Goal: Task Accomplishment & Management: Manage account settings

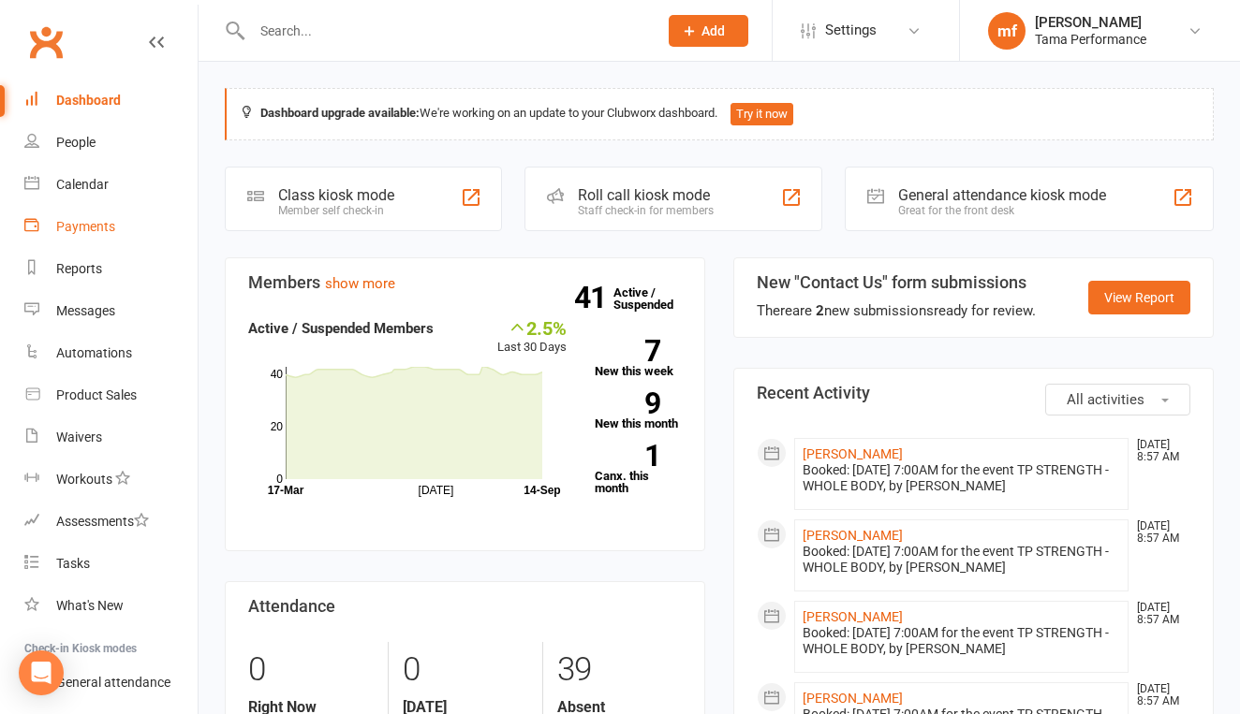
click at [104, 231] on div "Payments" at bounding box center [85, 226] width 59 height 15
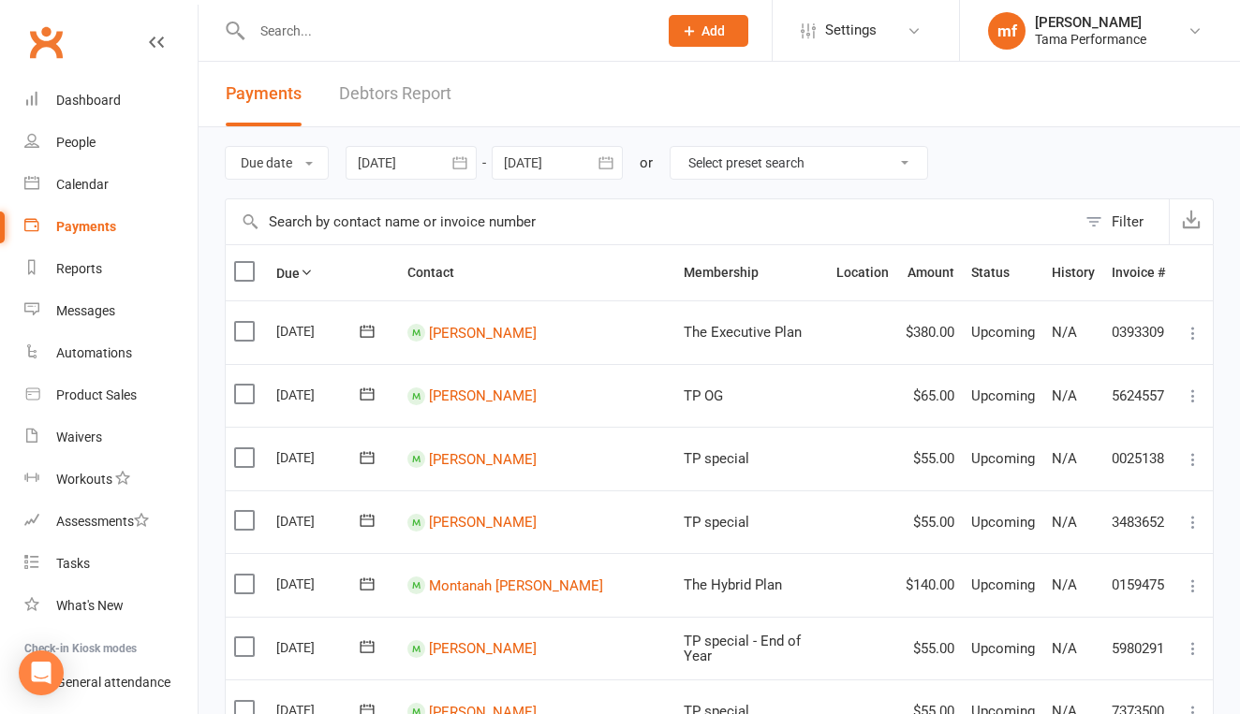
click at [331, 33] on input "text" at bounding box center [445, 31] width 398 height 26
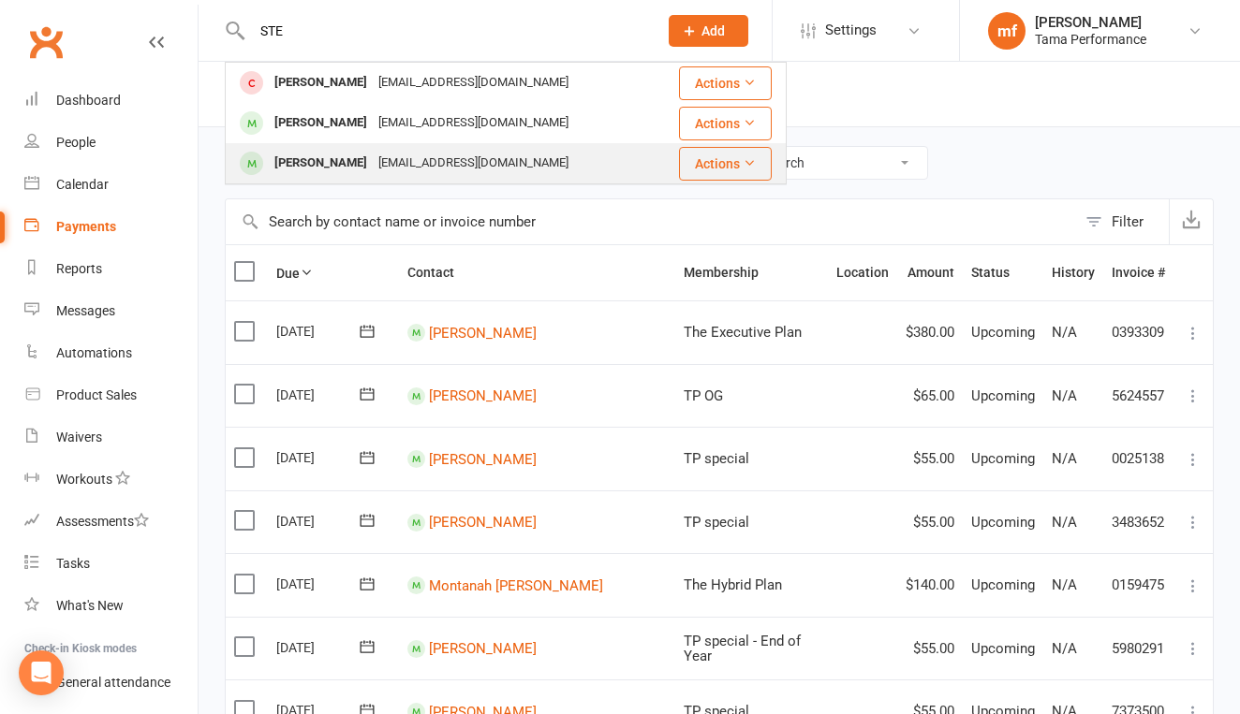
type input "STE"
click at [331, 154] on div "[PERSON_NAME]" at bounding box center [321, 163] width 104 height 27
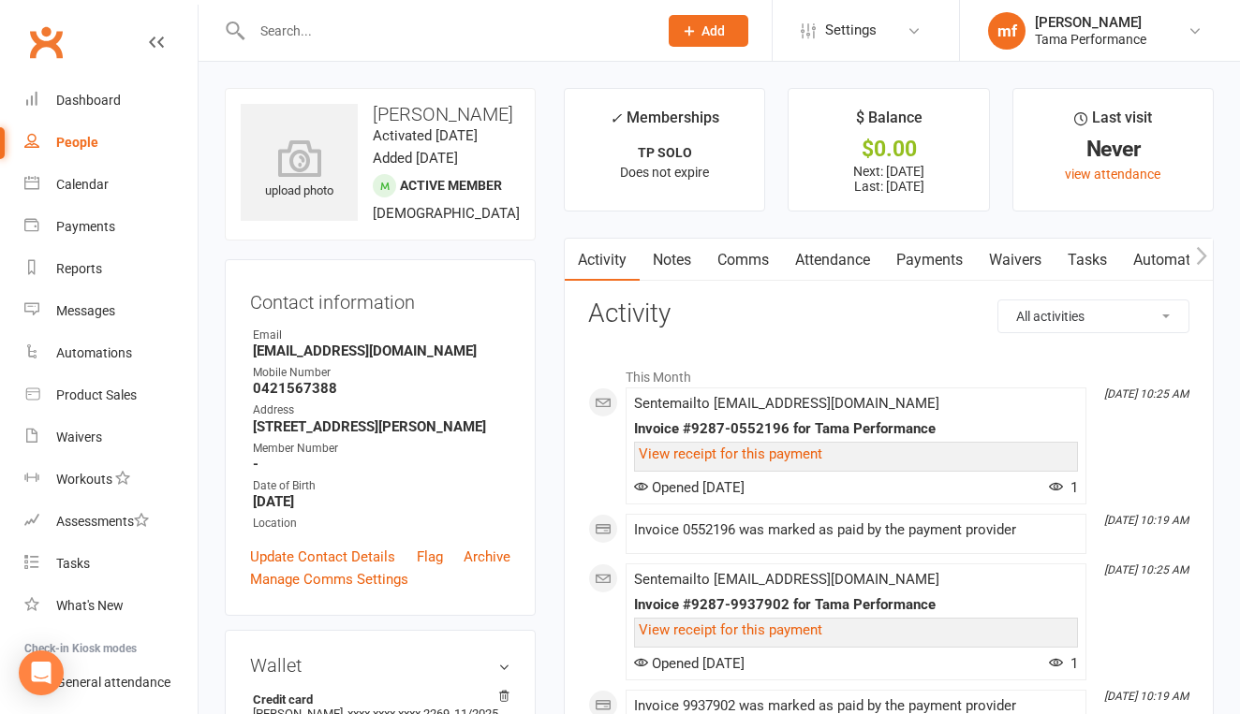
click at [949, 264] on link "Payments" at bounding box center [929, 260] width 93 height 43
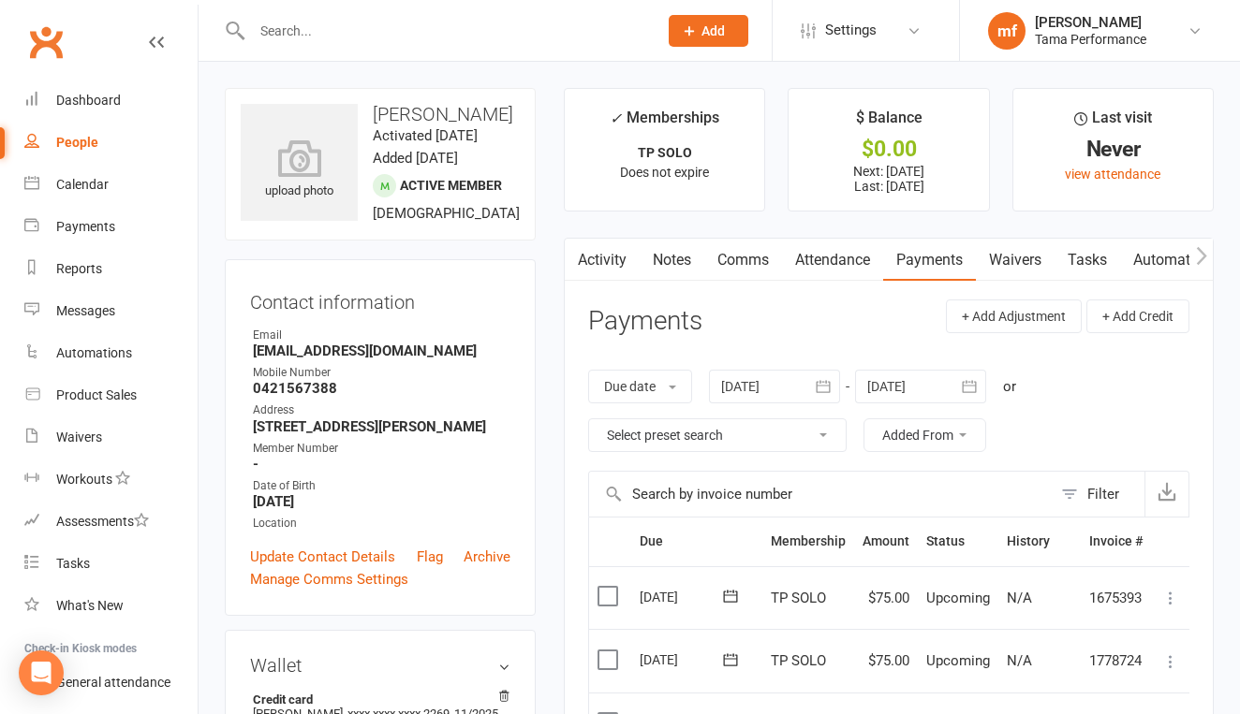
scroll to position [432, 0]
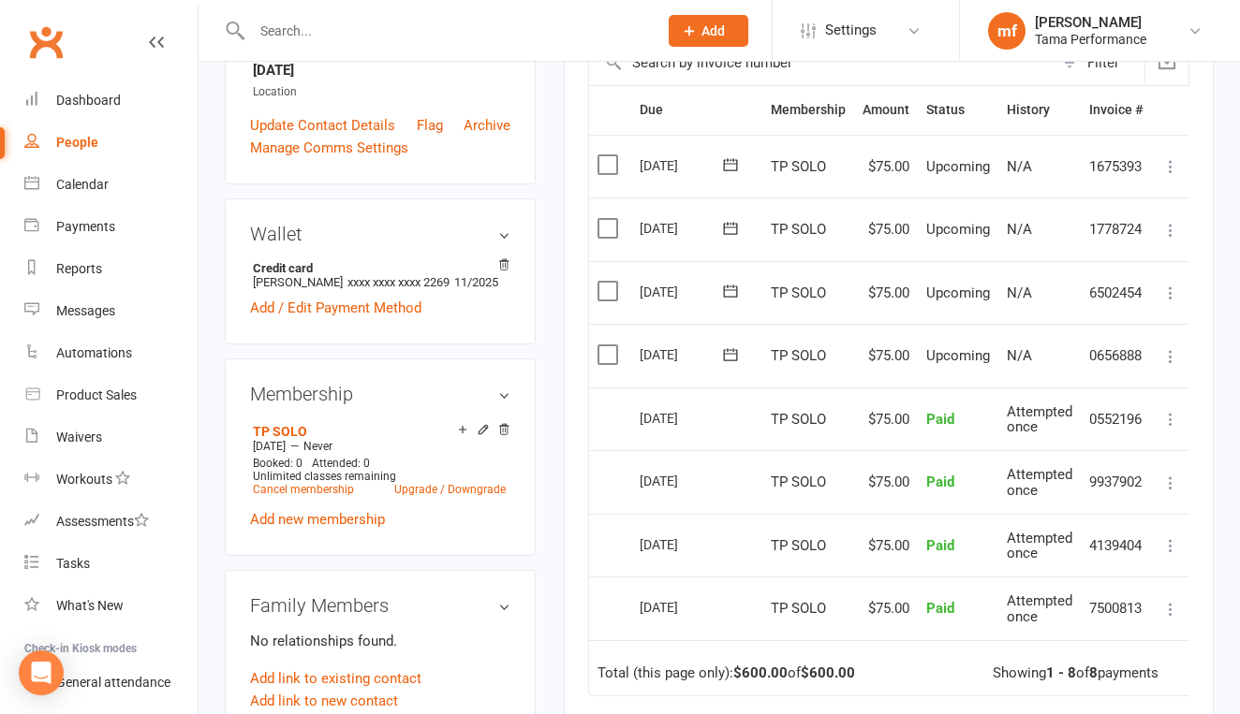
click at [732, 346] on icon at bounding box center [730, 355] width 19 height 19
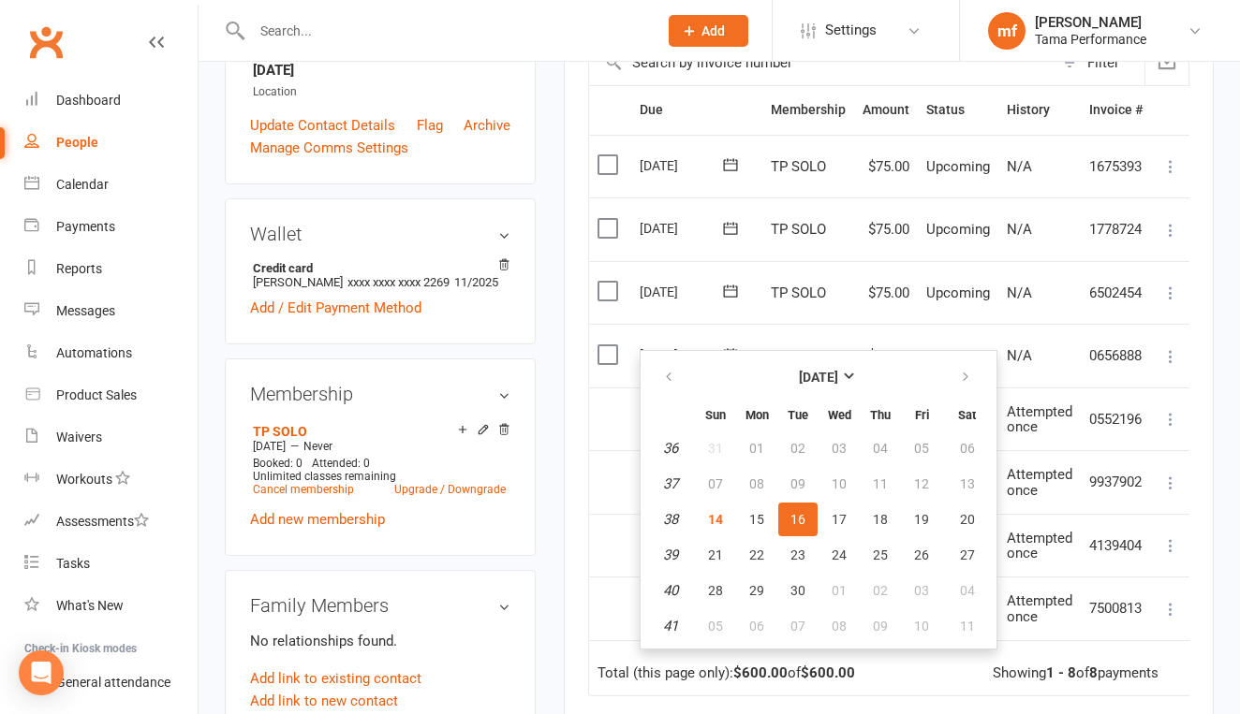
click at [1169, 347] on icon at bounding box center [1170, 356] width 19 height 19
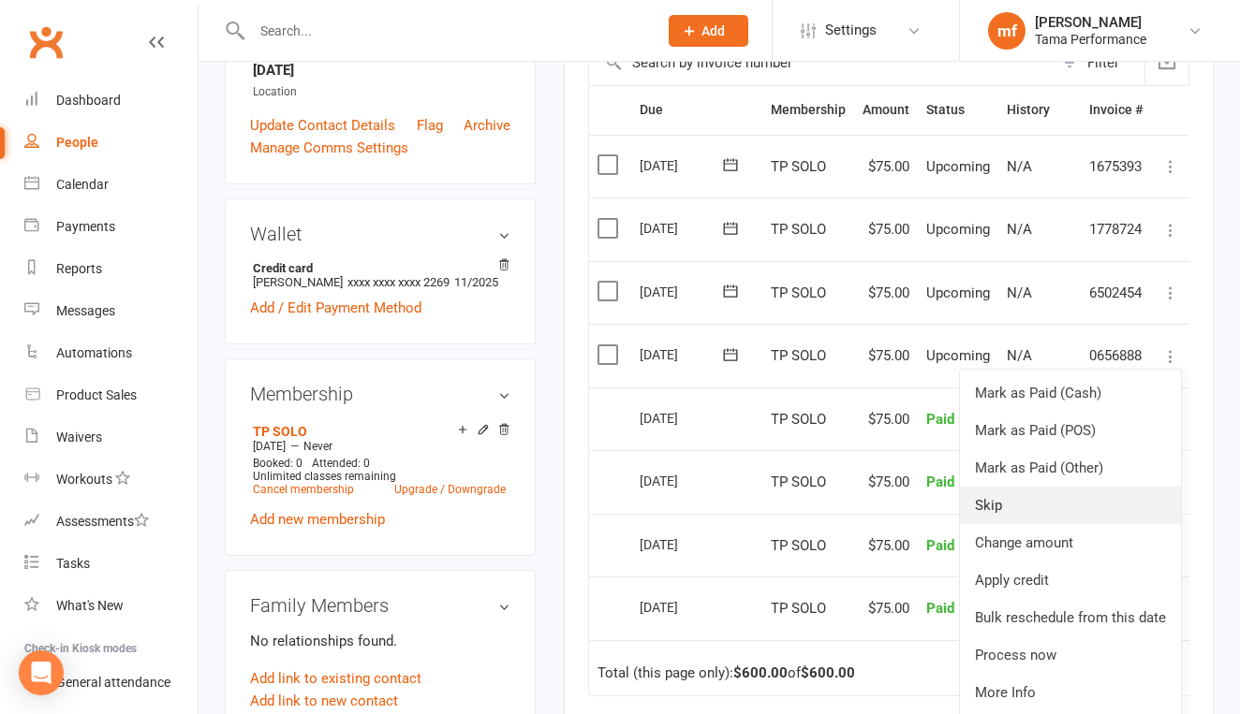
click at [1039, 487] on link "Skip" at bounding box center [1070, 505] width 221 height 37
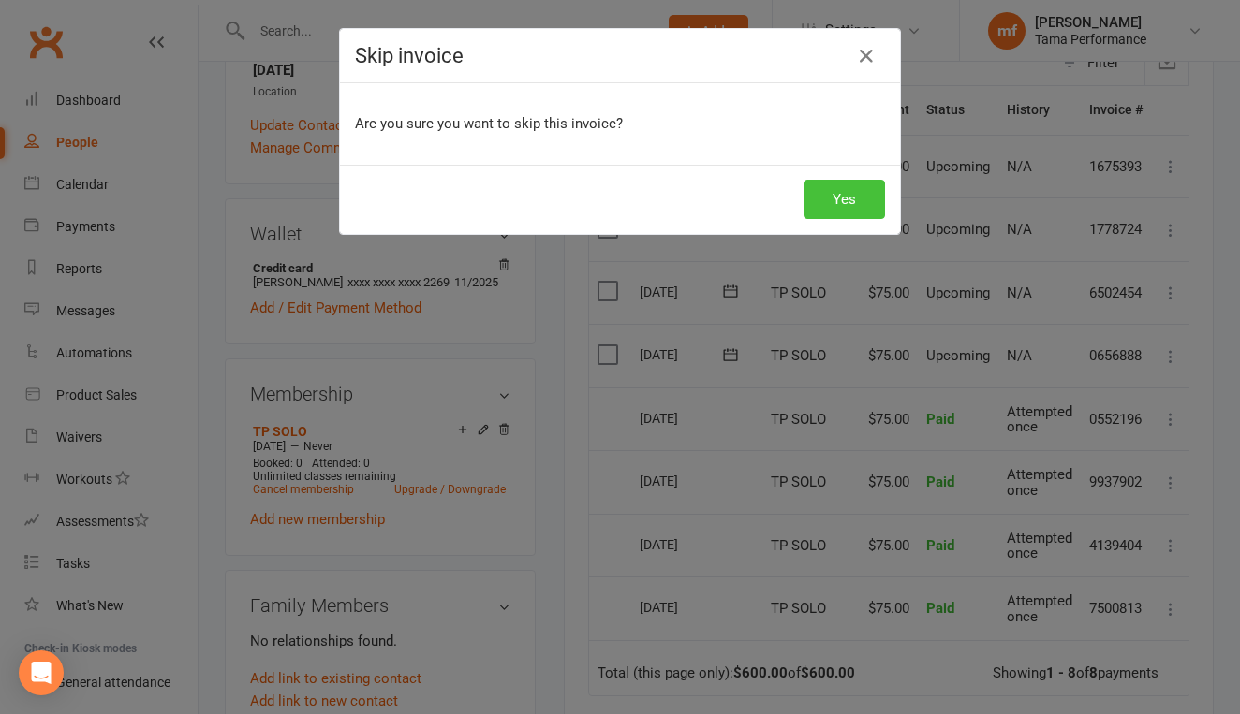
click at [856, 183] on button "Yes" at bounding box center [843, 199] width 81 height 39
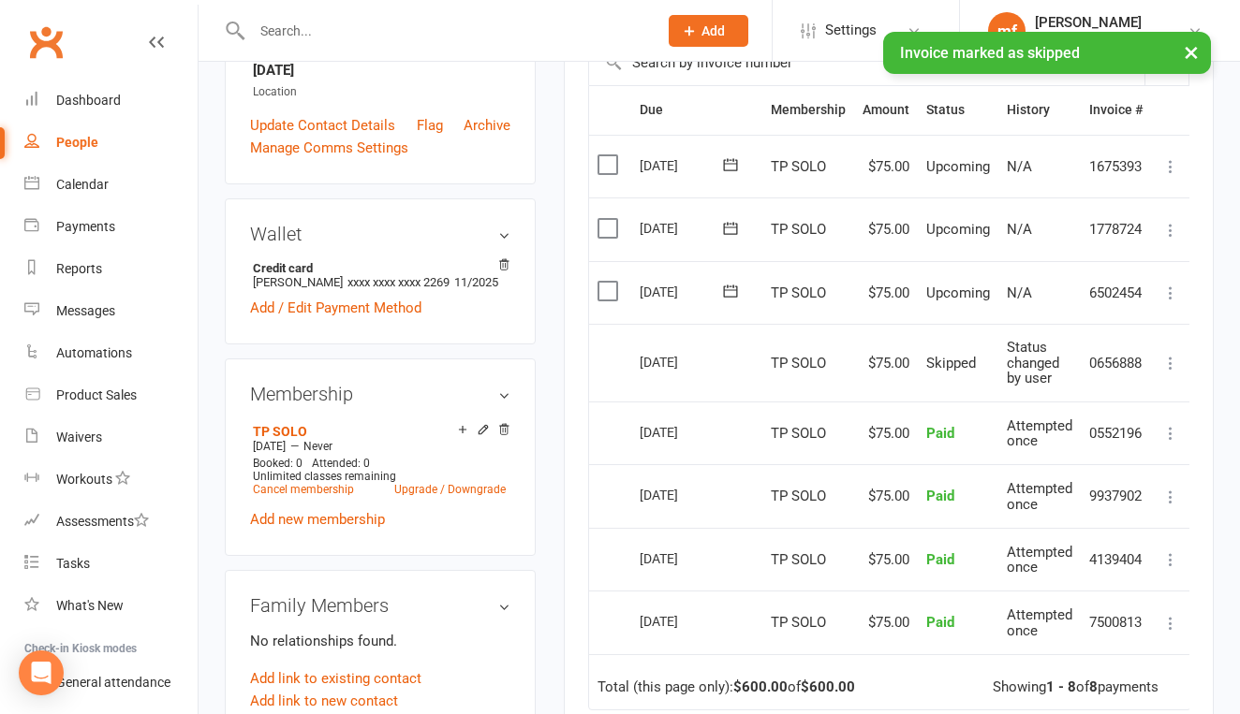
click at [89, 139] on div "People" at bounding box center [77, 142] width 42 height 15
select select "50"
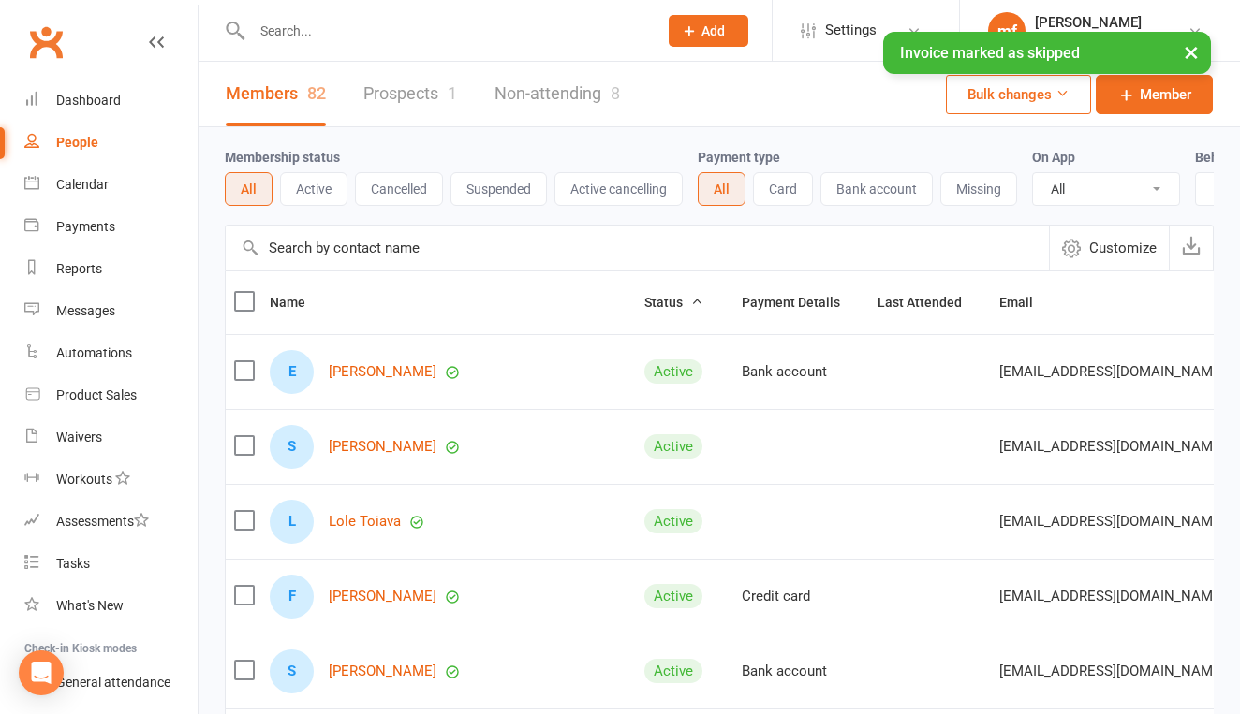
click at [340, 32] on div "× Invoice marked as skipped" at bounding box center [607, 32] width 1215 height 0
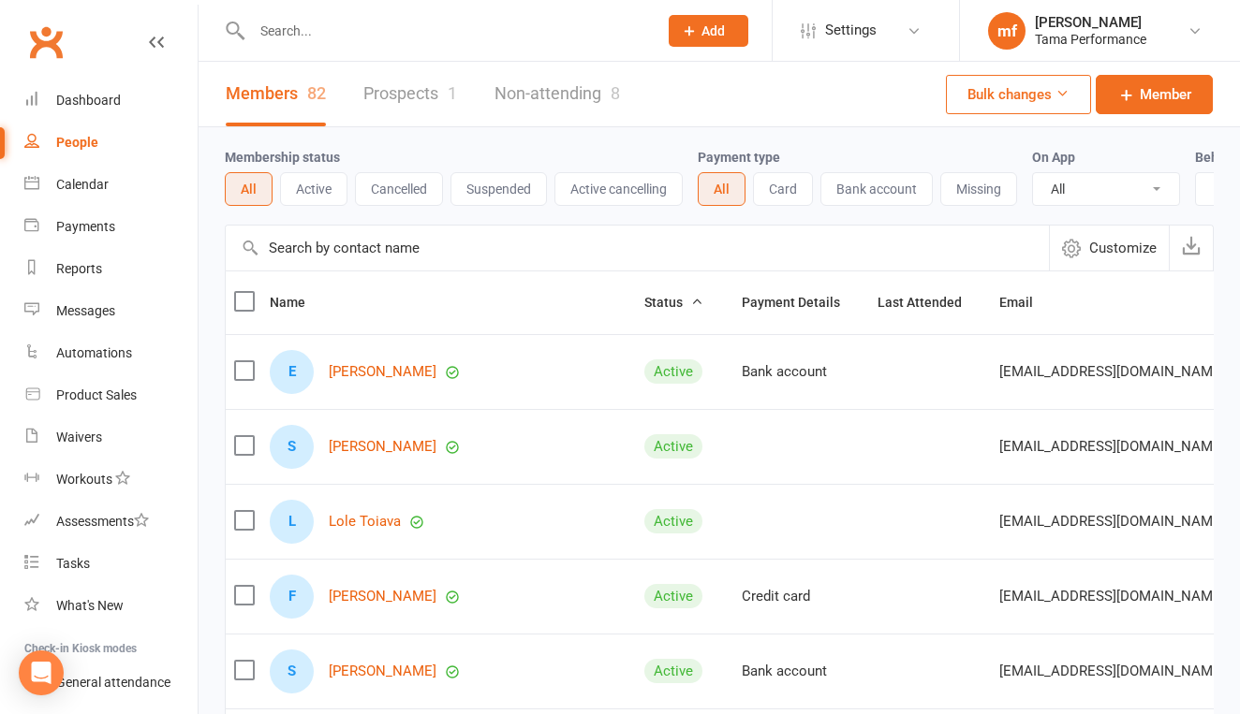
click at [346, 18] on input "text" at bounding box center [445, 31] width 398 height 26
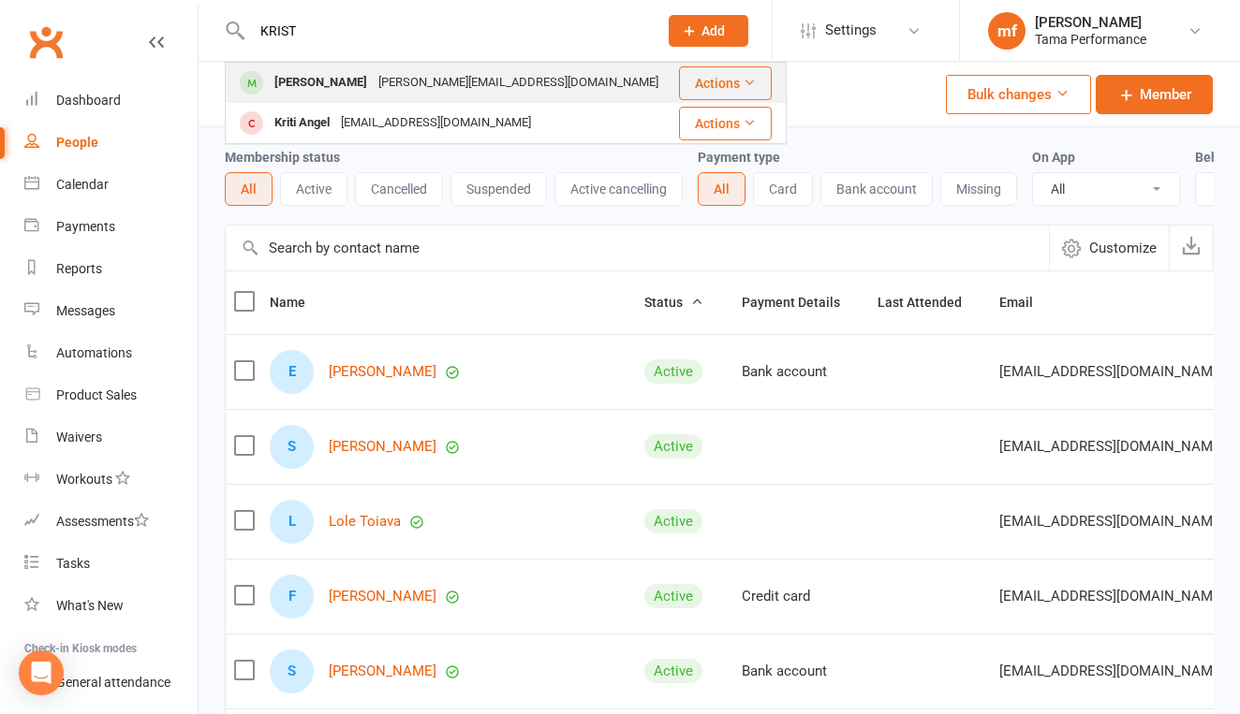
type input "KRIST"
click at [331, 80] on div "[PERSON_NAME]" at bounding box center [321, 82] width 104 height 27
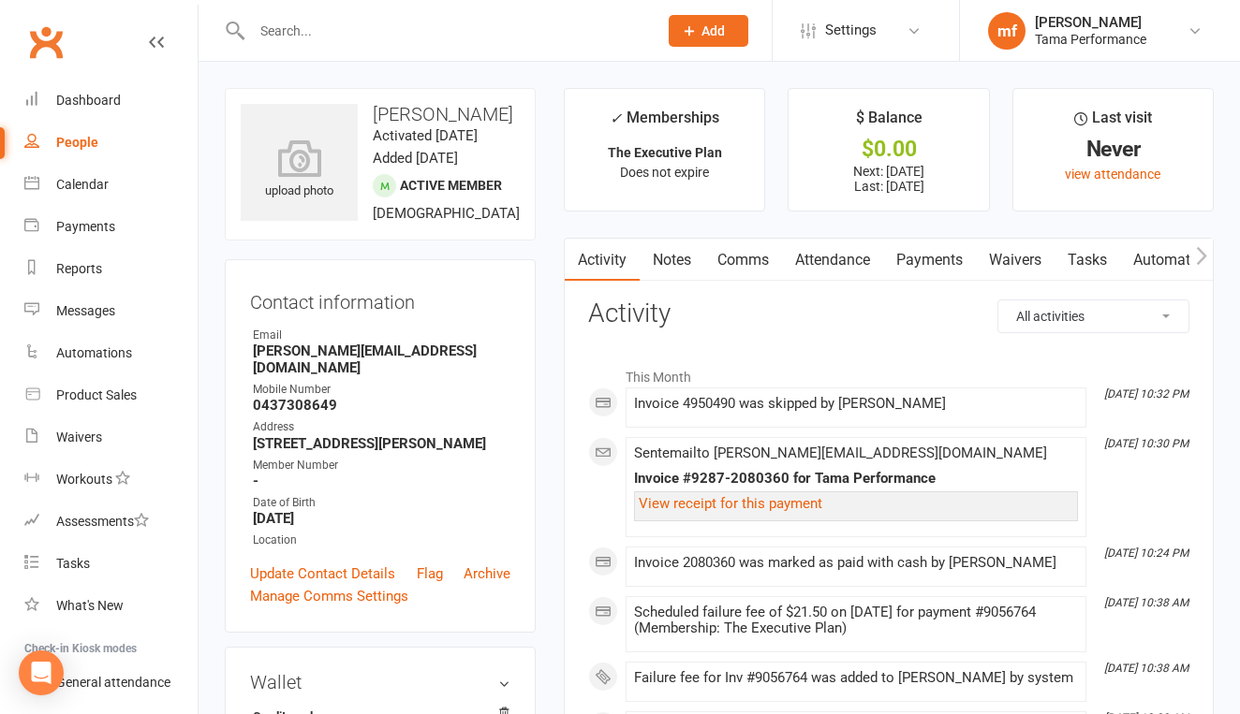
click at [945, 266] on link "Payments" at bounding box center [929, 260] width 93 height 43
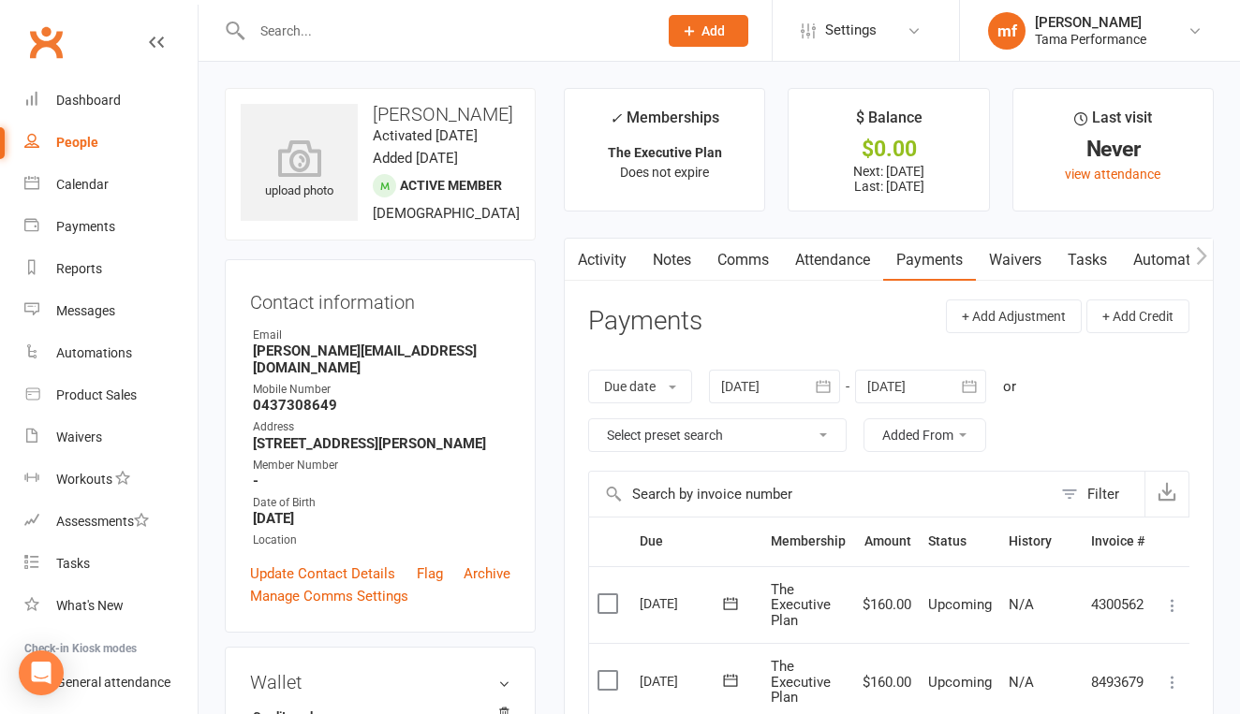
scroll to position [403, 0]
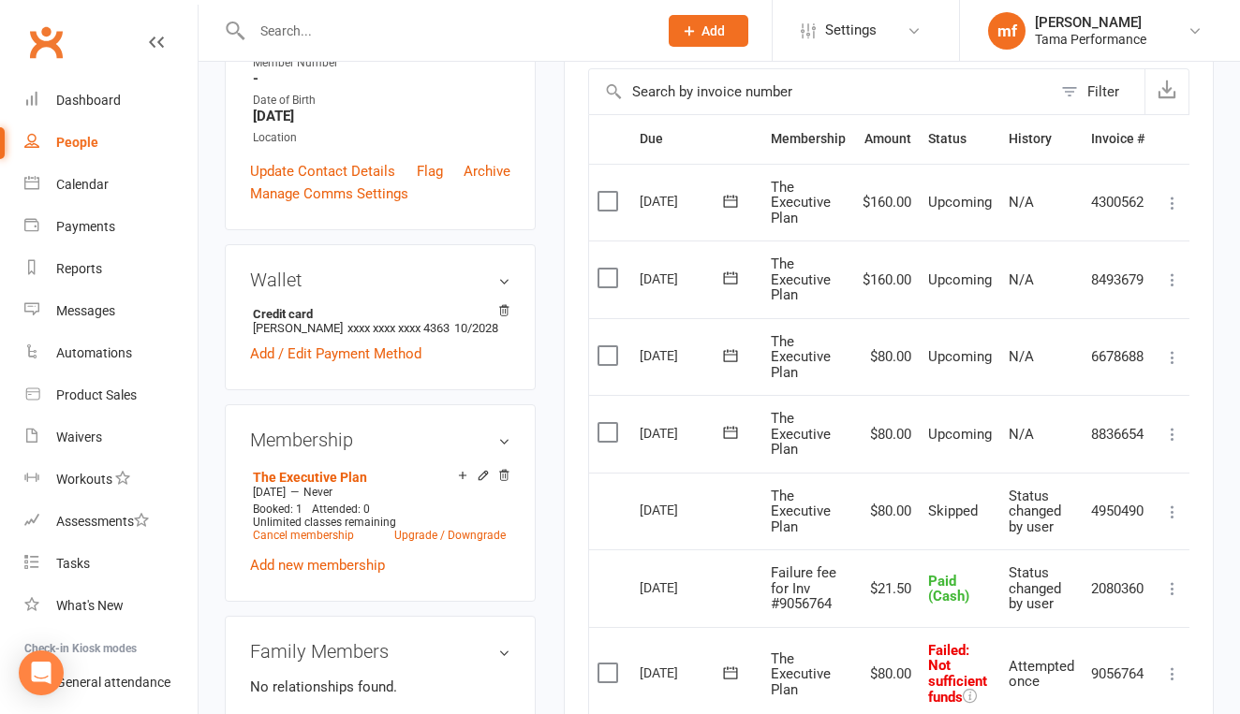
click at [1178, 430] on icon at bounding box center [1172, 434] width 19 height 19
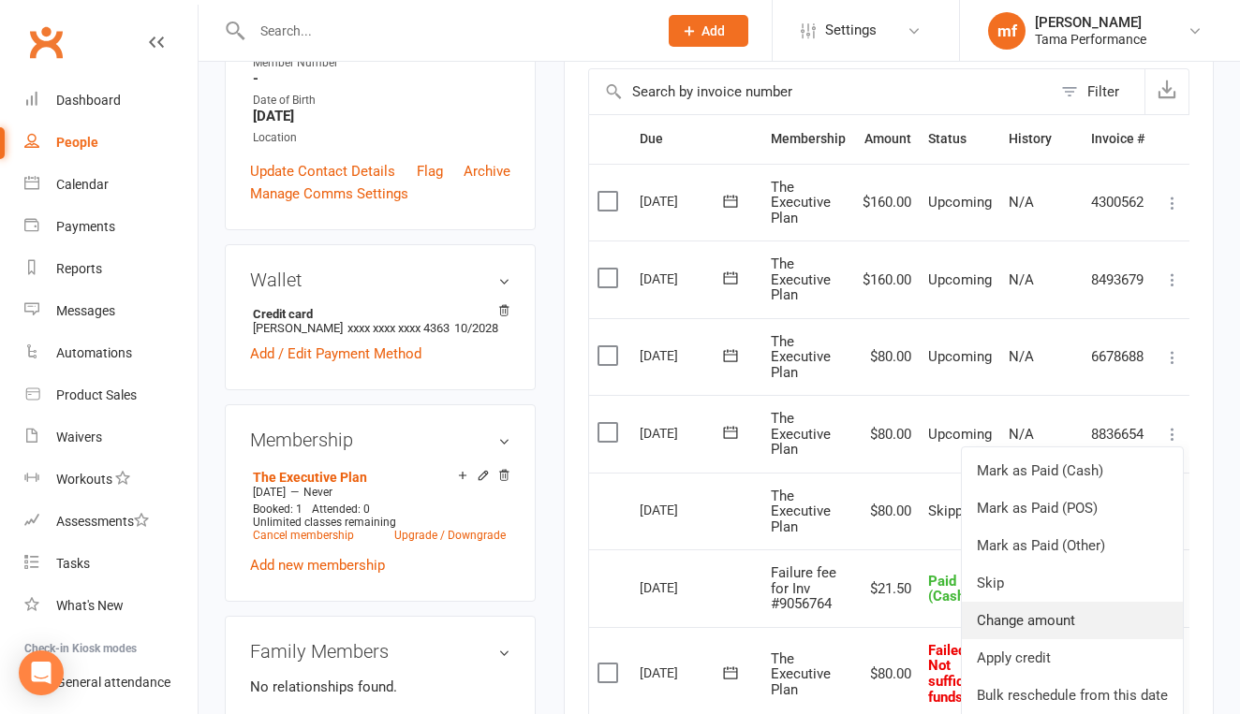
click at [1086, 611] on link "Change amount" at bounding box center [1072, 620] width 221 height 37
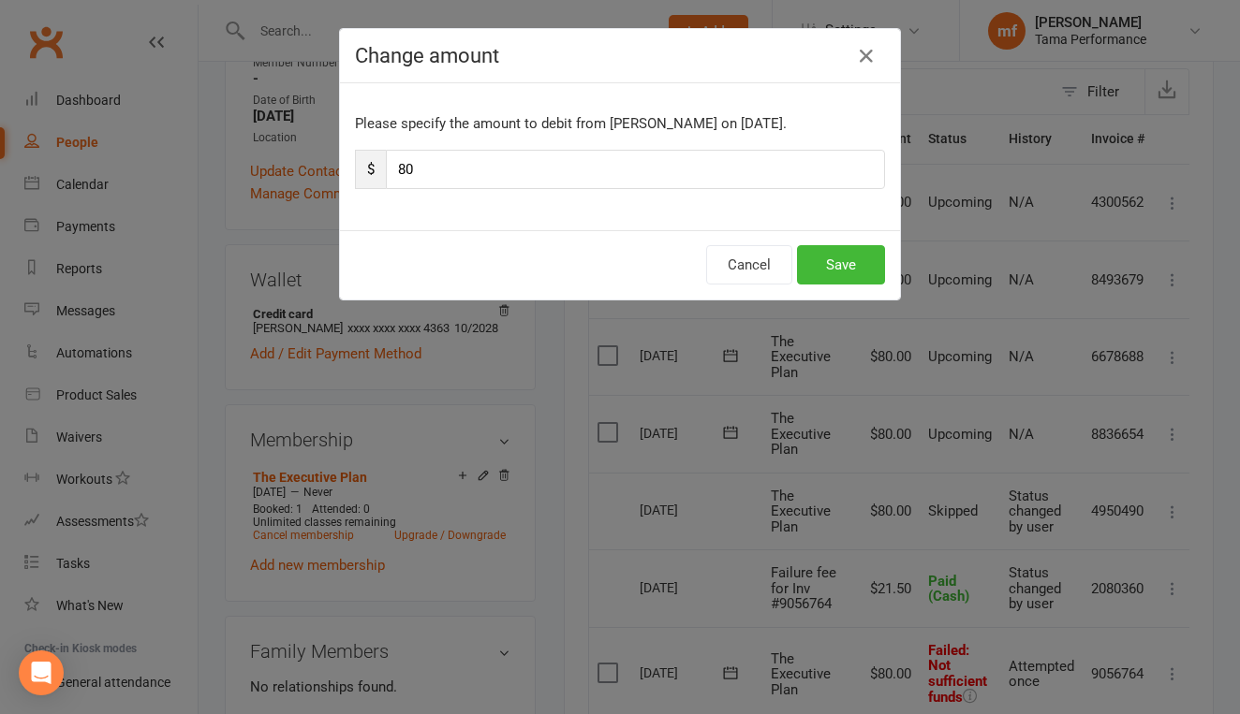
click at [556, 190] on div "Please specify the amount to debit from [PERSON_NAME] on [DATE]. $ 80" at bounding box center [620, 156] width 560 height 147
click at [537, 178] on input "80" at bounding box center [635, 169] width 499 height 39
type input "8"
type input "105"
click at [862, 269] on button "Save" at bounding box center [841, 264] width 88 height 39
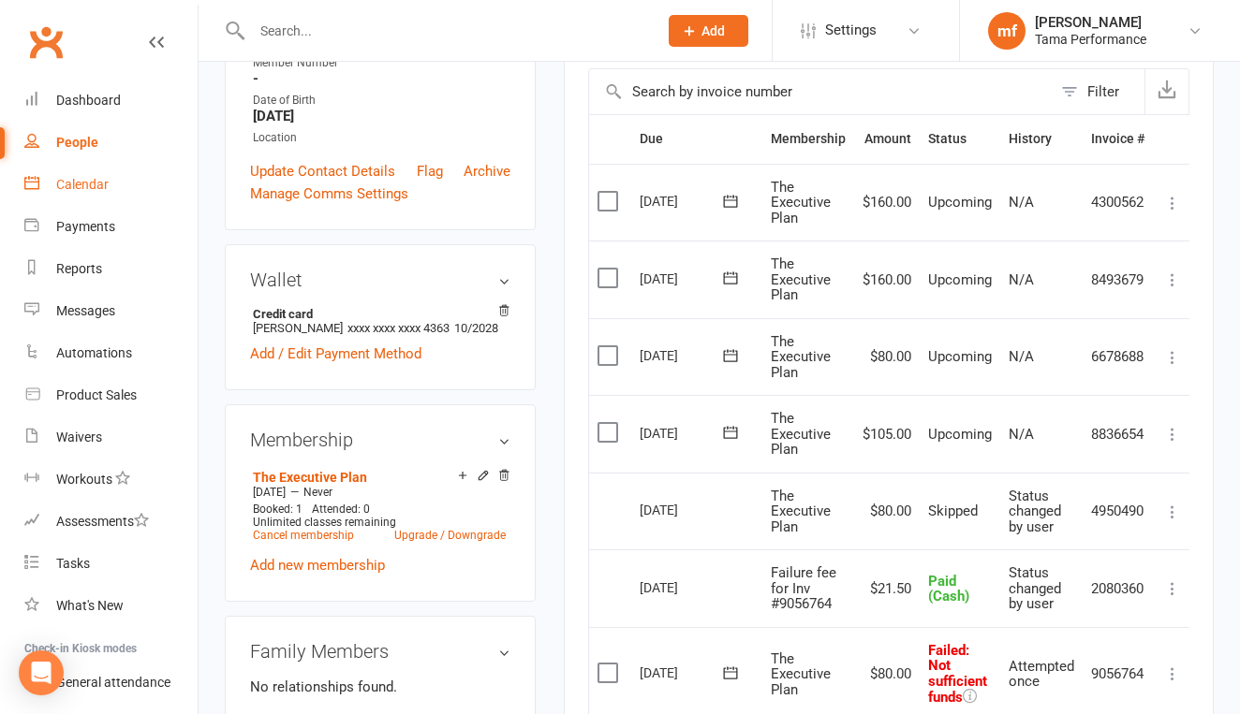
click at [96, 197] on link "Calendar" at bounding box center [110, 185] width 173 height 42
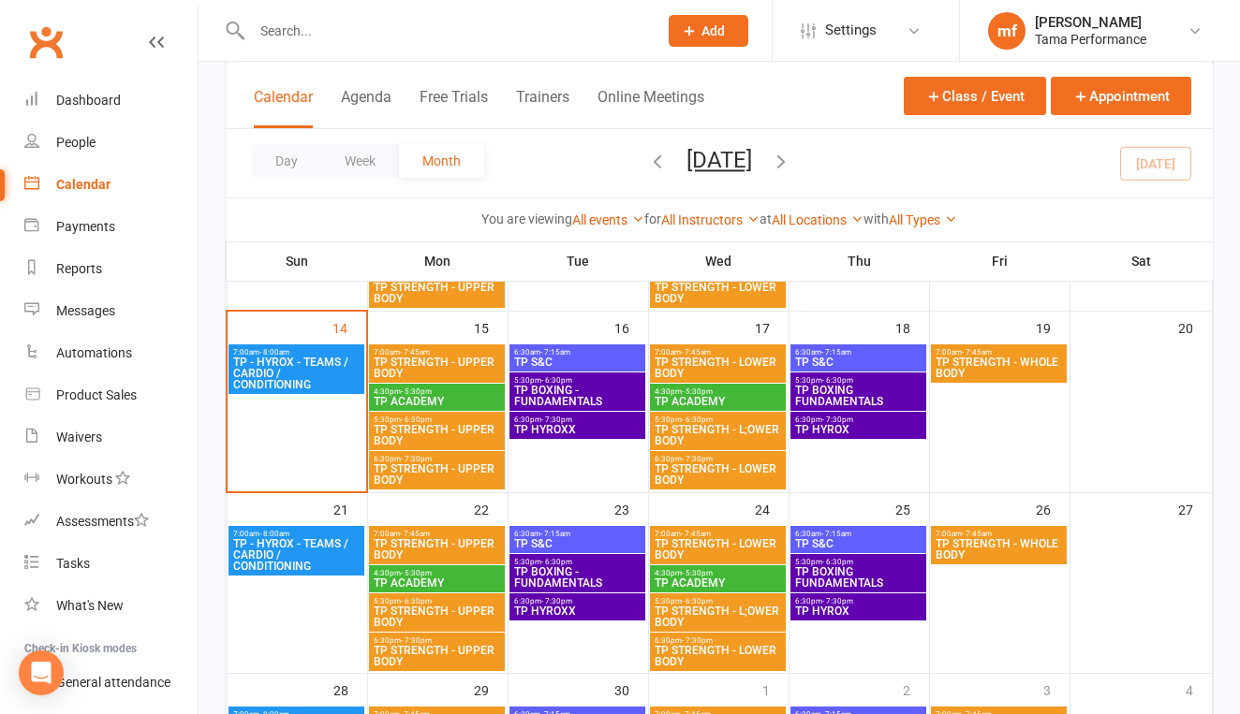
scroll to position [449, 0]
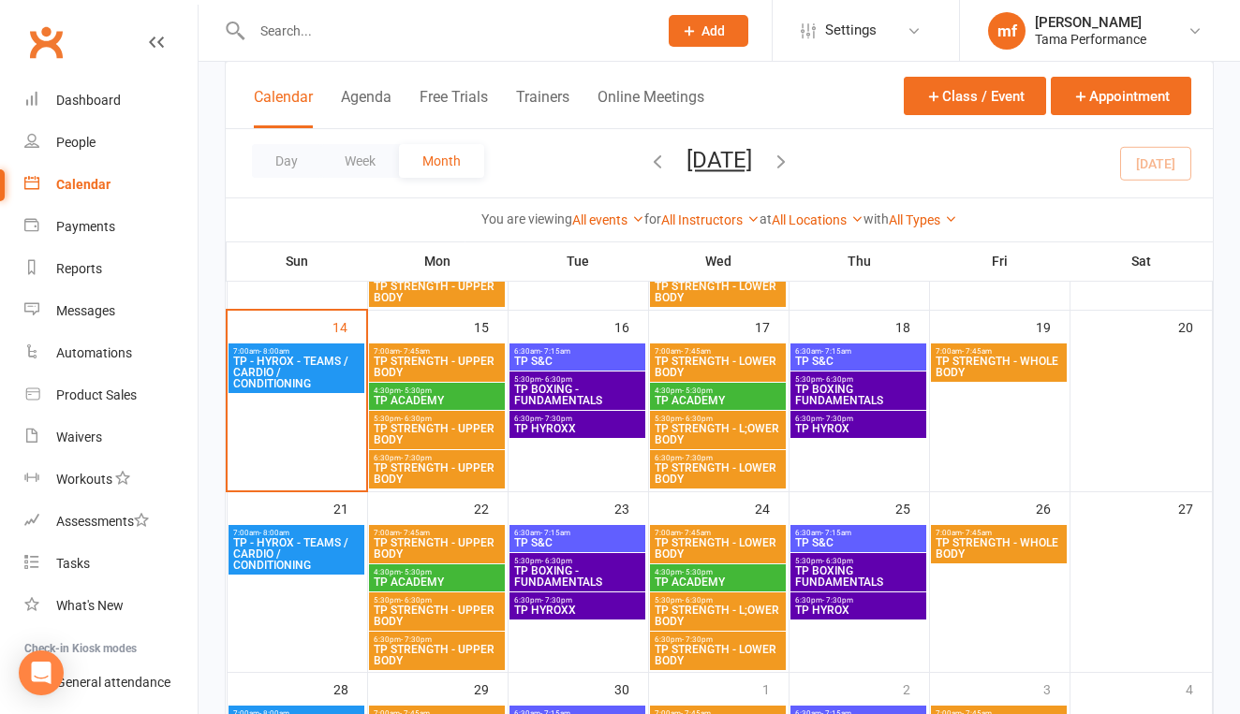
click at [434, 459] on span "6:30pm - 7:30pm" at bounding box center [437, 458] width 128 height 8
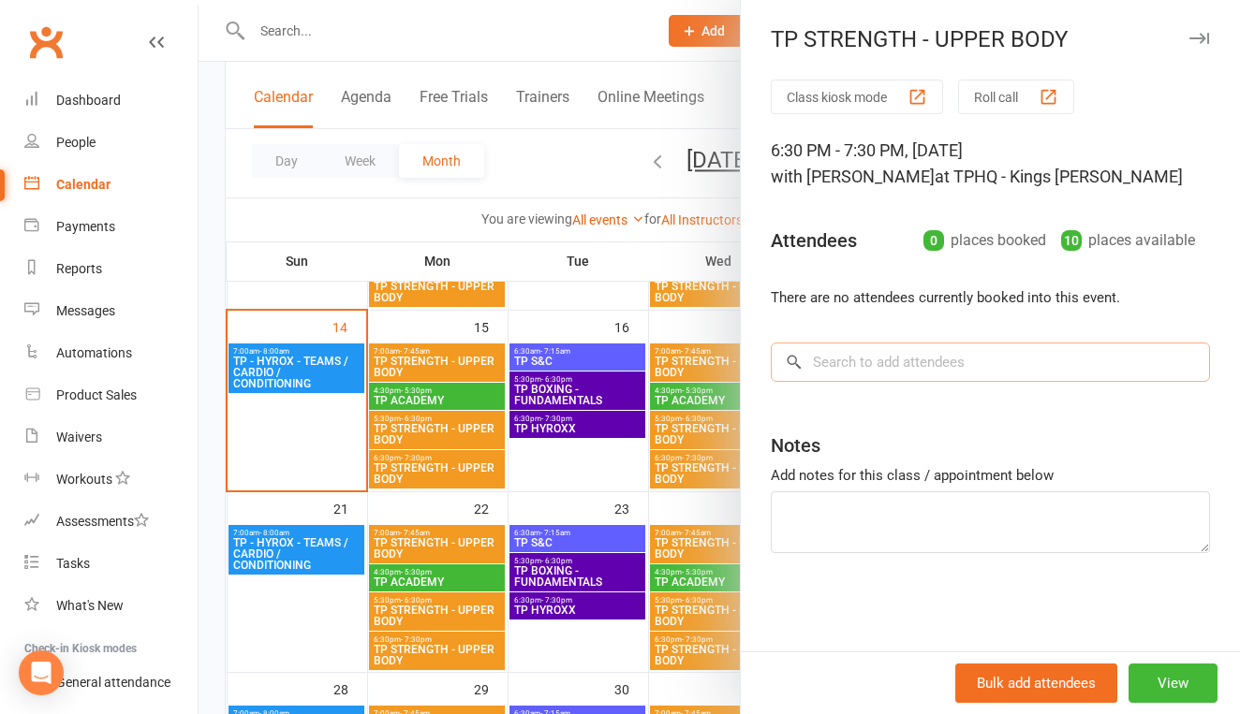
click at [860, 358] on input "search" at bounding box center [990, 362] width 439 height 39
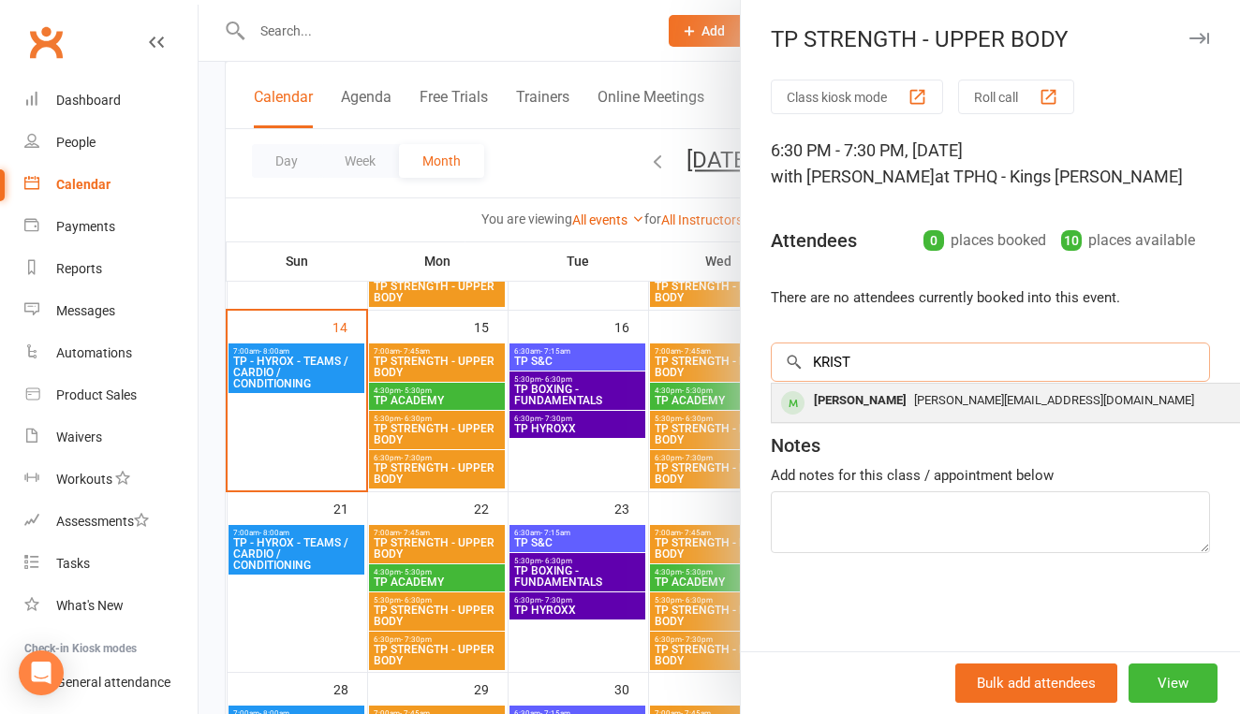
type input "KRIST"
click at [893, 403] on div "[PERSON_NAME]" at bounding box center [860, 401] width 108 height 27
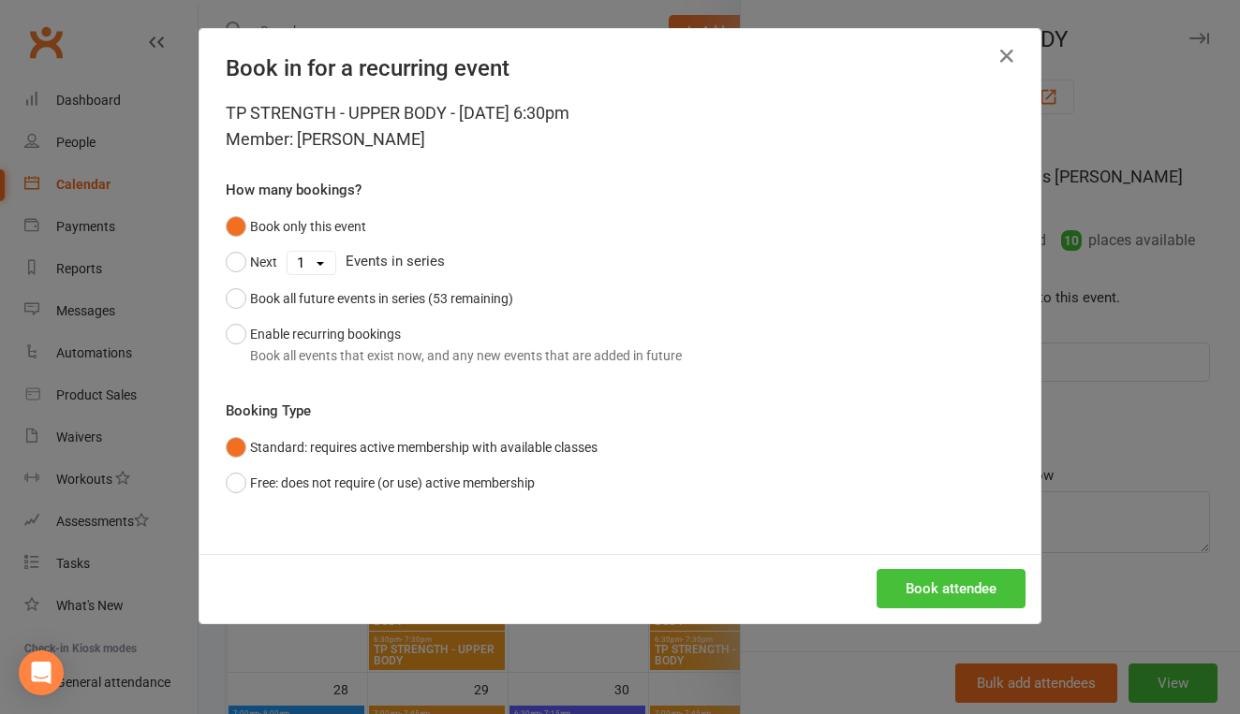
click at [928, 594] on button "Book attendee" at bounding box center [950, 588] width 149 height 39
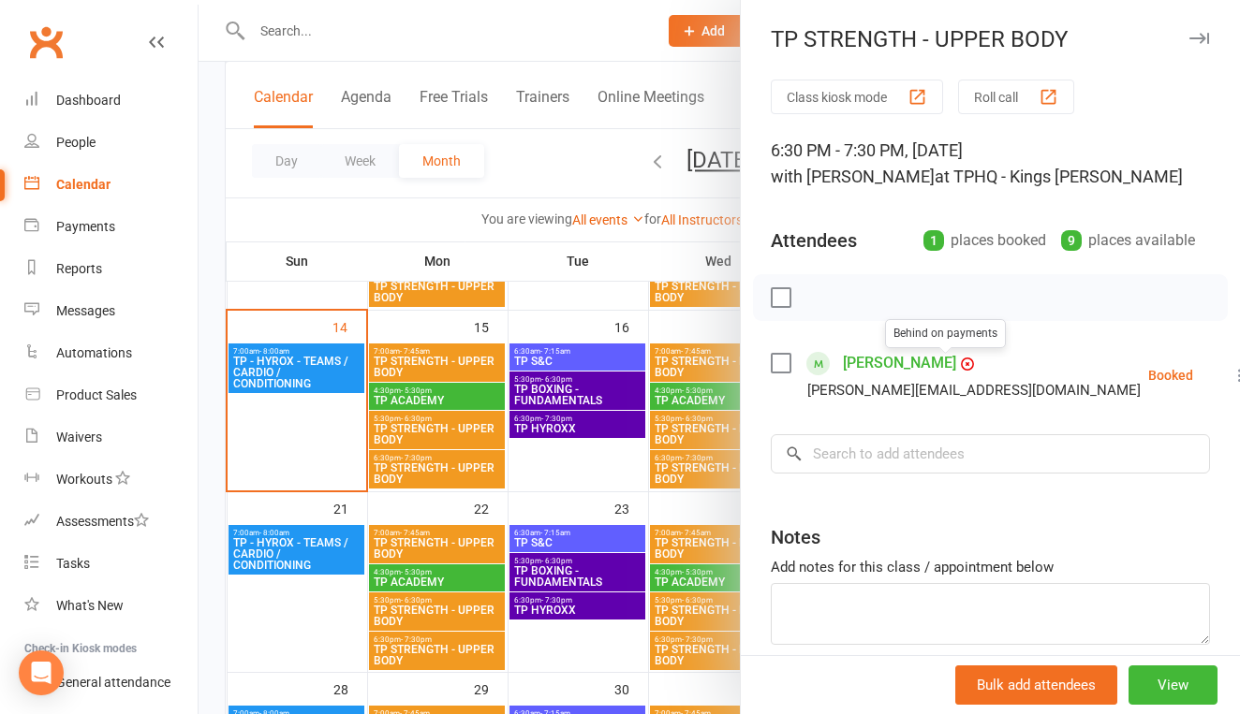
click at [960, 358] on icon at bounding box center [967, 364] width 15 height 15
click at [1210, 378] on div "Class kiosk mode Roll call 6:30 PM - 7:30 PM, [DATE] with [PERSON_NAME] at TPHQ…" at bounding box center [990, 409] width 499 height 659
click at [1230, 377] on icon at bounding box center [1239, 375] width 19 height 19
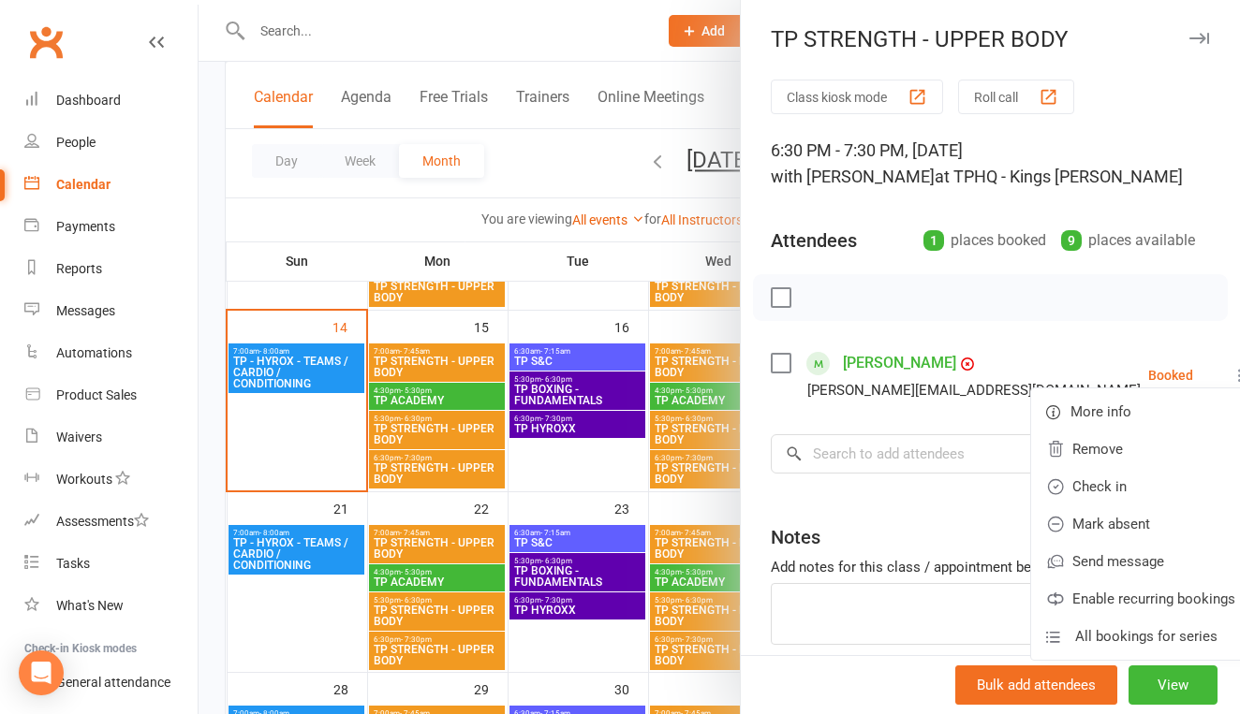
click at [847, 415] on div "Class kiosk mode Roll call 6:30 PM - 7:30 PM, [DATE] with [PERSON_NAME] at TPHQ…" at bounding box center [990, 409] width 499 height 659
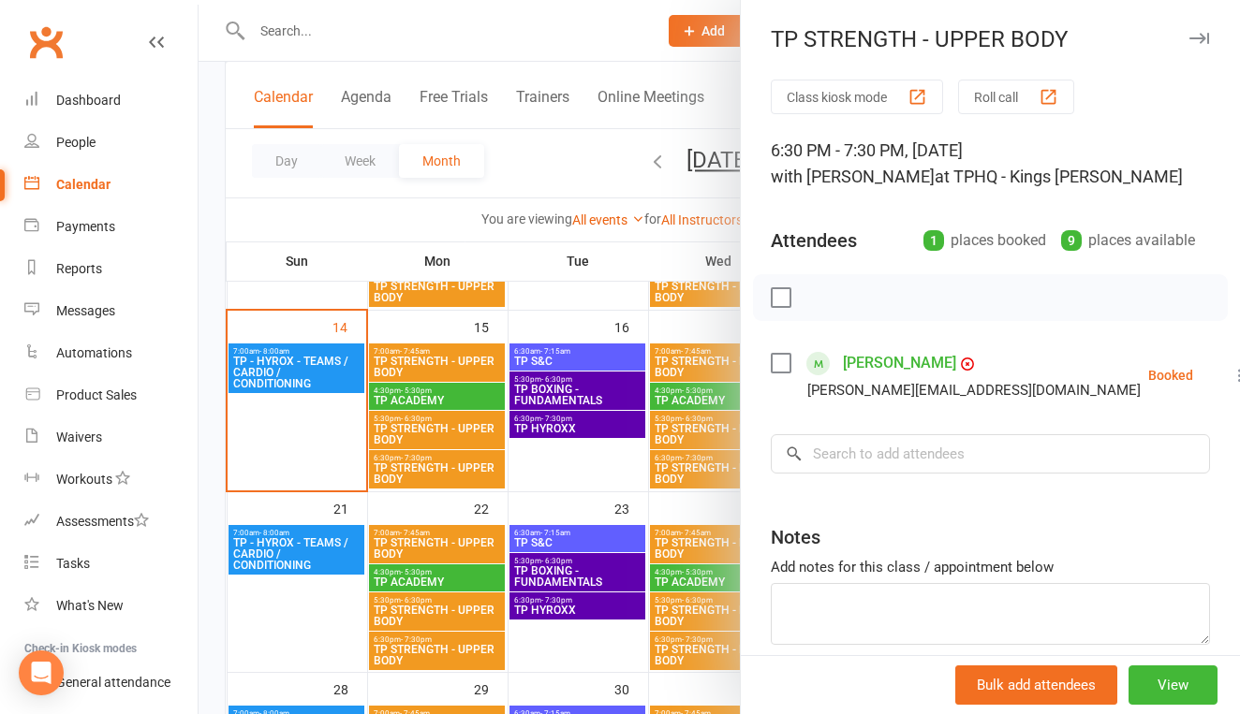
click at [346, 178] on div at bounding box center [719, 357] width 1041 height 714
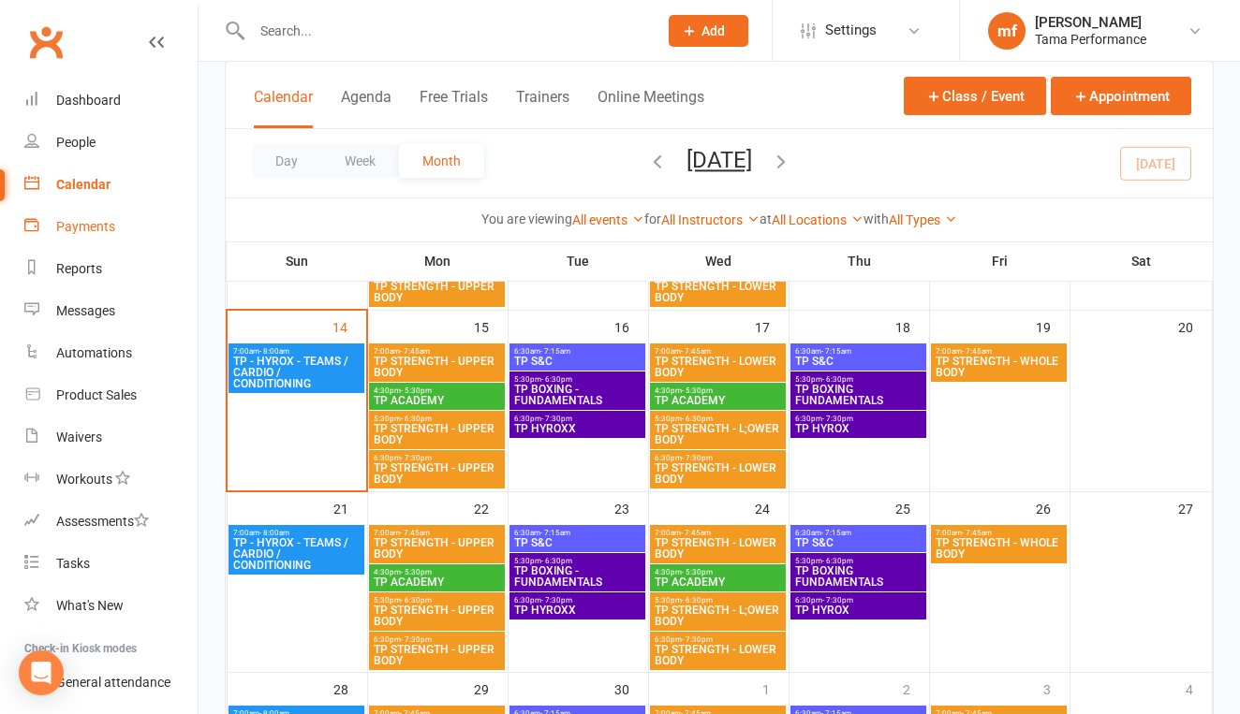
click at [110, 228] on div "Payments" at bounding box center [85, 226] width 59 height 15
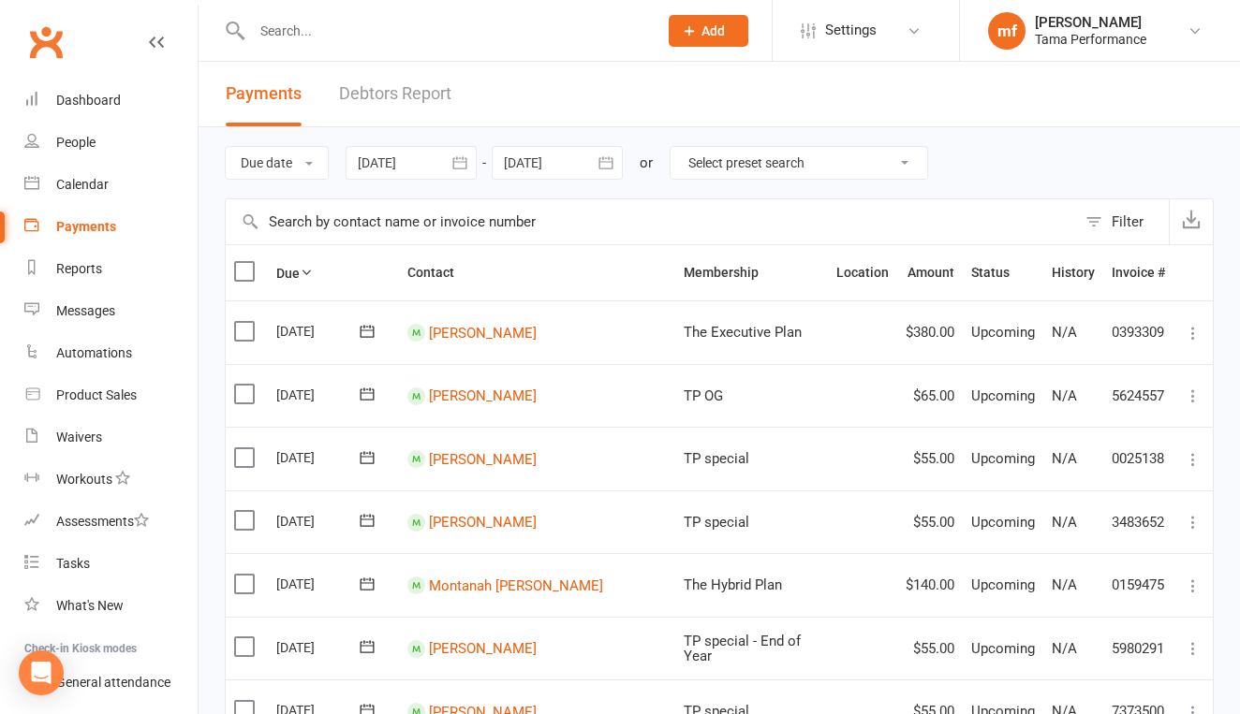
click at [300, 39] on input "text" at bounding box center [445, 31] width 398 height 26
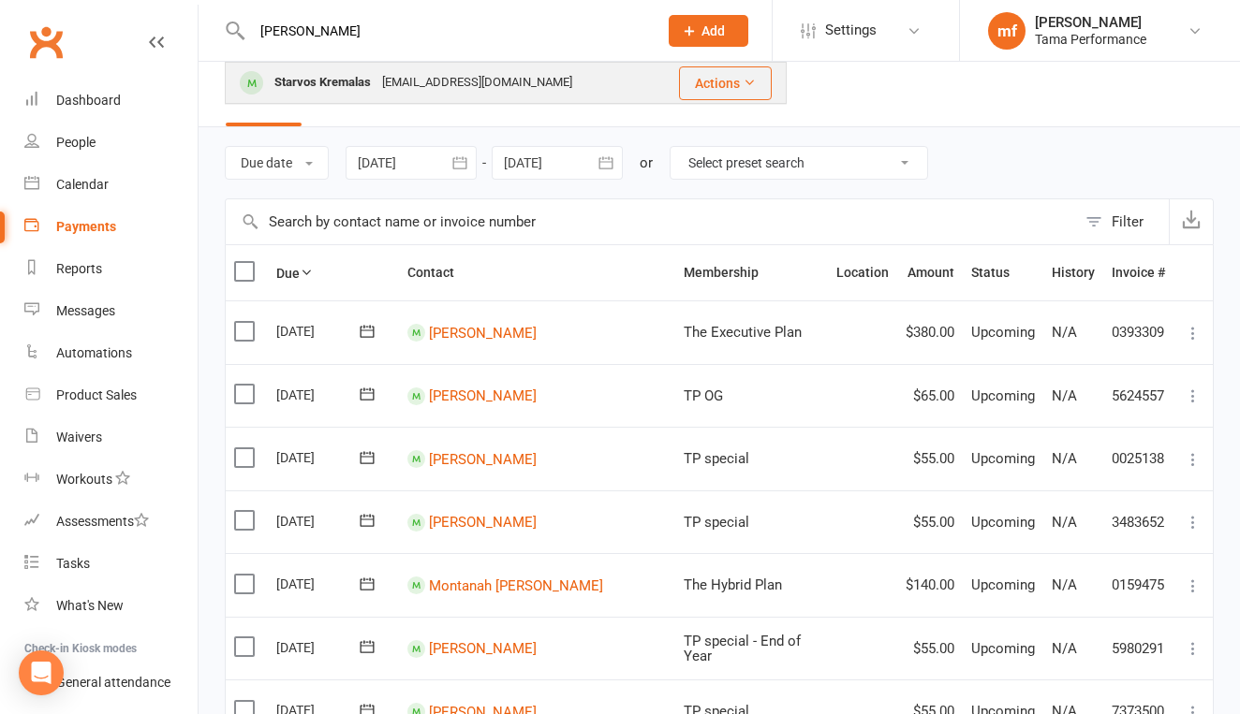
type input "[PERSON_NAME]"
click at [303, 83] on div "Starvos Kremalas" at bounding box center [323, 82] width 108 height 27
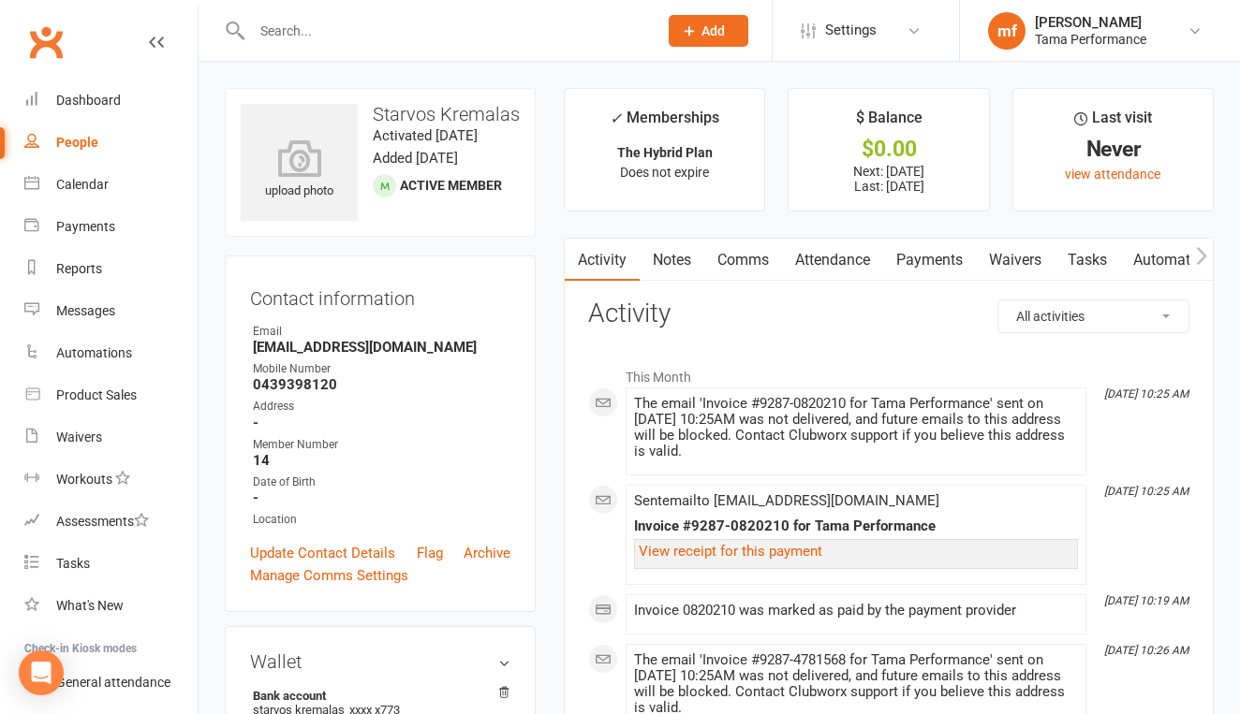
click at [938, 252] on link "Payments" at bounding box center [929, 260] width 93 height 43
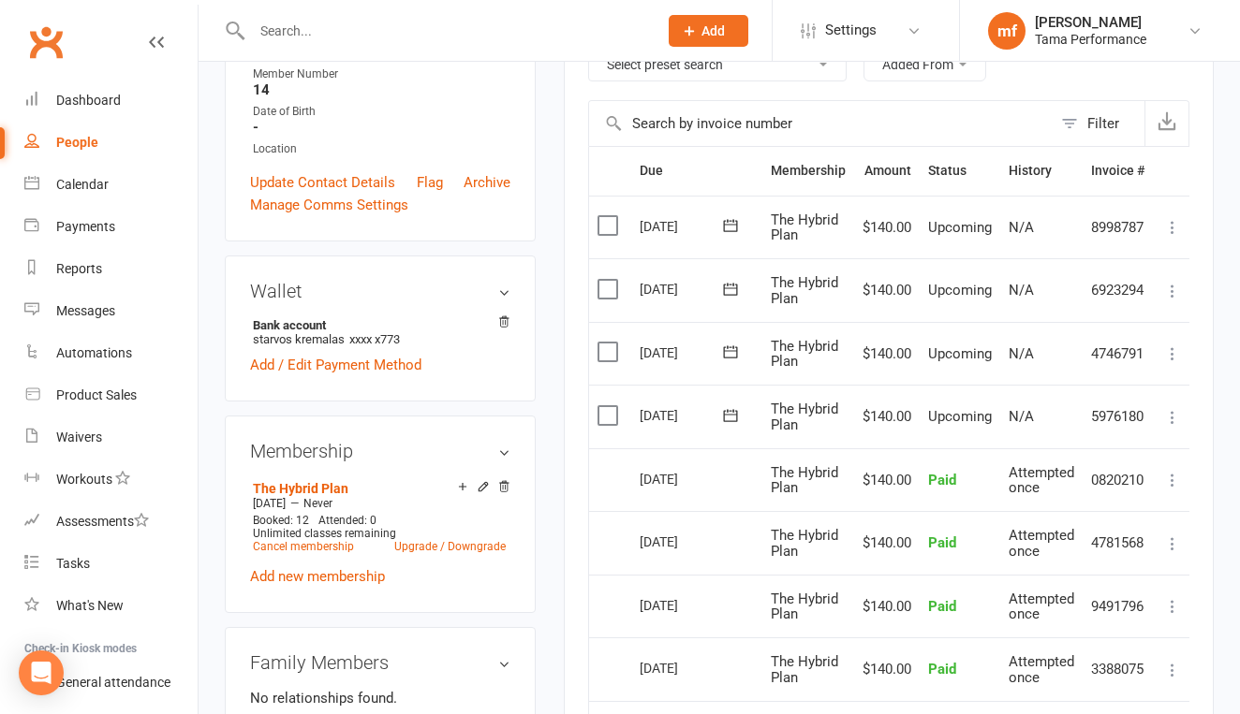
scroll to position [372, 0]
click at [1180, 408] on icon at bounding box center [1172, 416] width 19 height 19
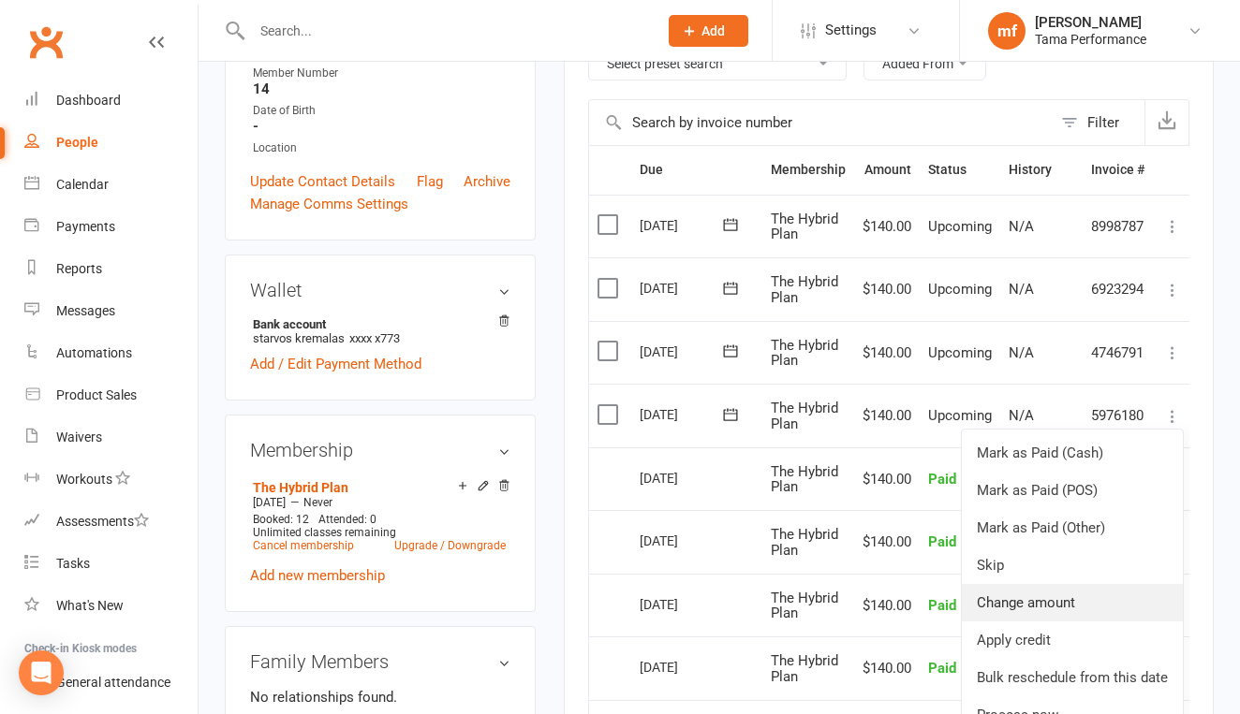
click at [1095, 589] on link "Change amount" at bounding box center [1072, 602] width 221 height 37
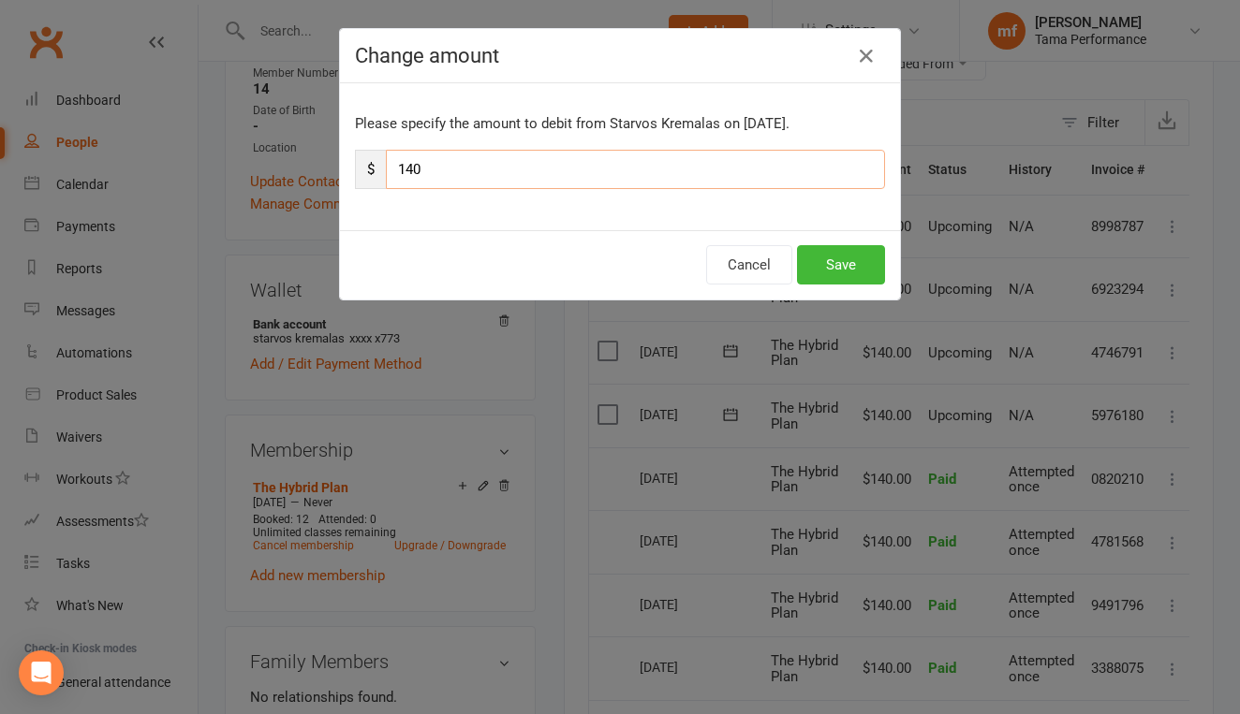
click at [550, 162] on input "140" at bounding box center [635, 169] width 499 height 39
type input "1"
type input "90"
click at [828, 250] on button "Save" at bounding box center [841, 264] width 88 height 39
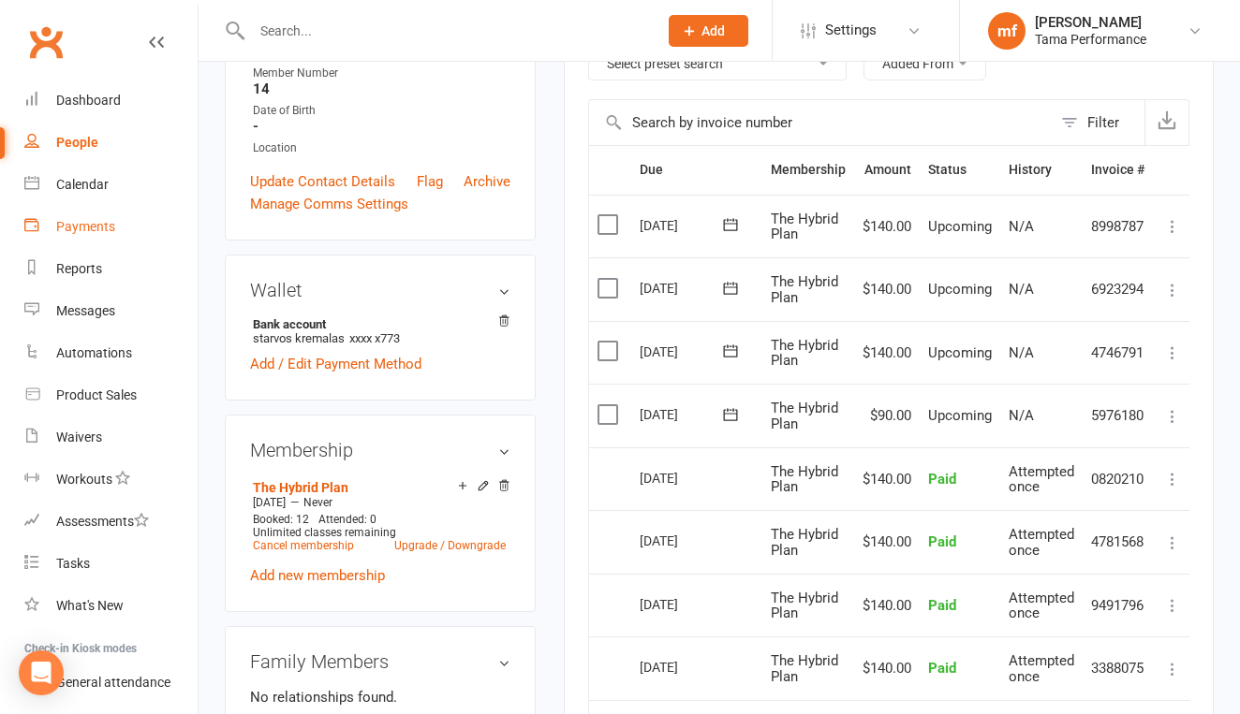
click at [99, 229] on div "Payments" at bounding box center [85, 226] width 59 height 15
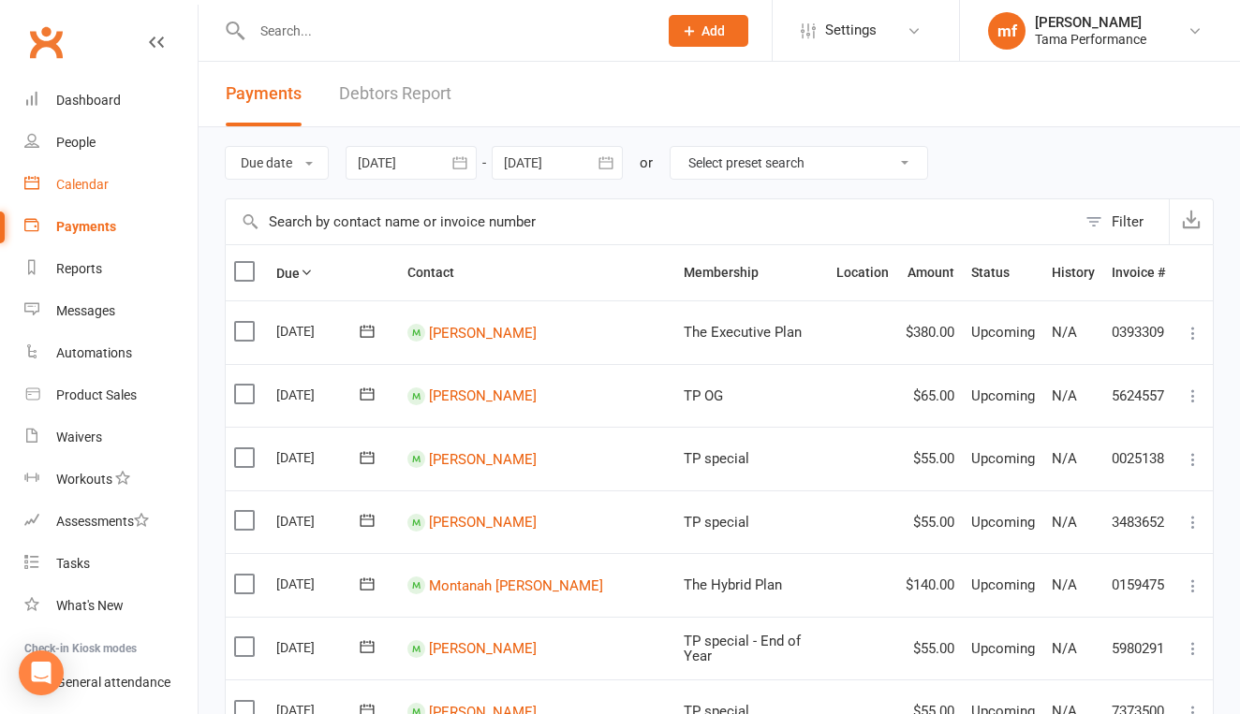
click at [96, 180] on div "Calendar" at bounding box center [82, 184] width 52 height 15
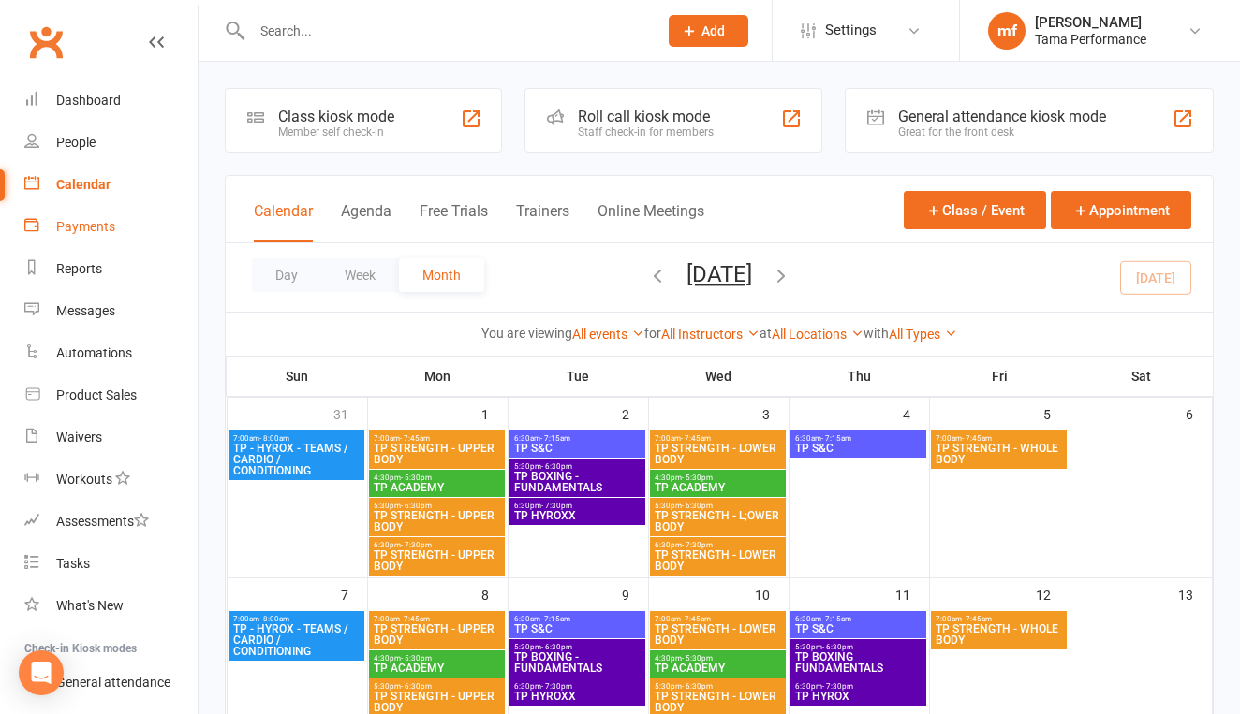
click at [106, 221] on div "Payments" at bounding box center [85, 226] width 59 height 15
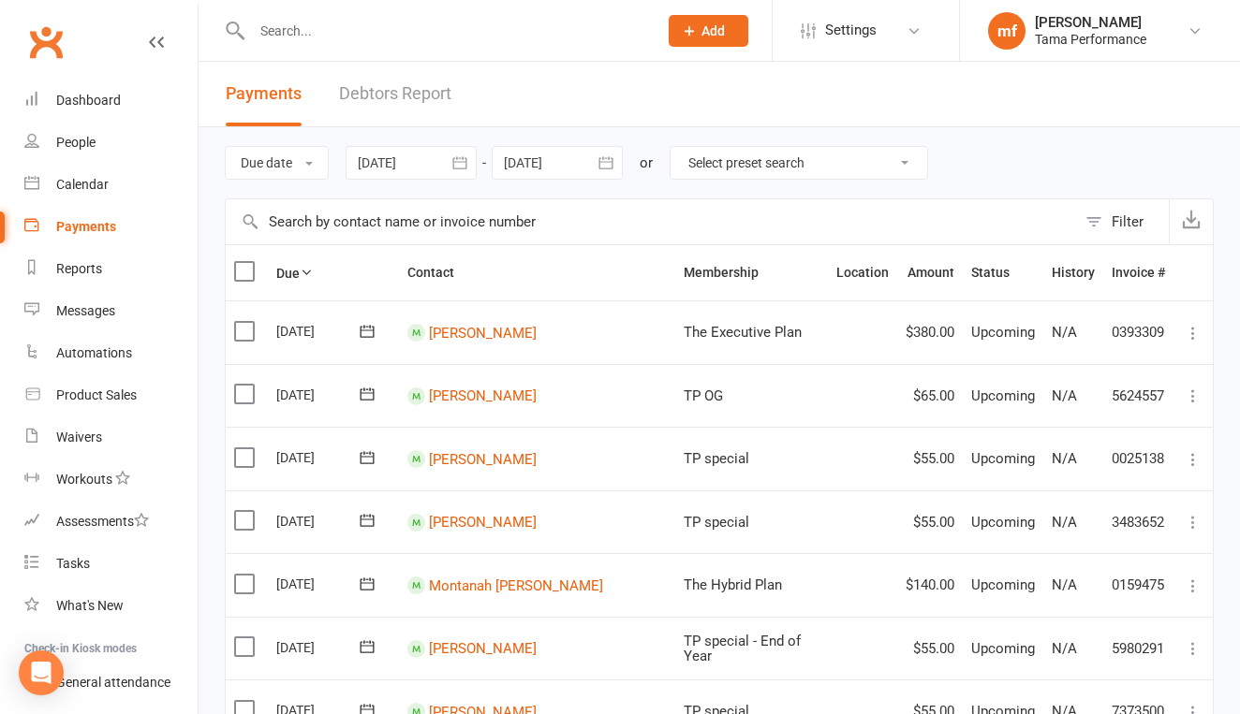
click at [451, 160] on button "button" at bounding box center [460, 163] width 34 height 34
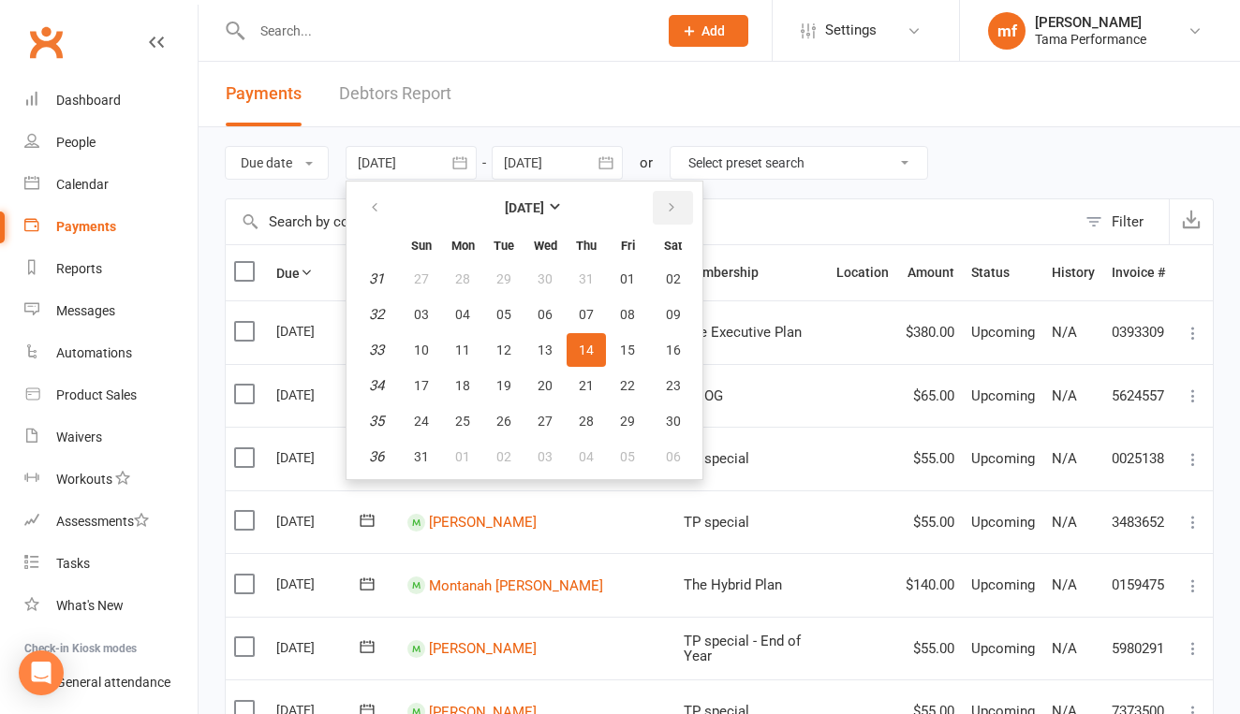
click at [666, 221] on button "button" at bounding box center [673, 208] width 40 height 34
click at [467, 346] on span "15" at bounding box center [462, 350] width 15 height 15
type input "[DATE]"
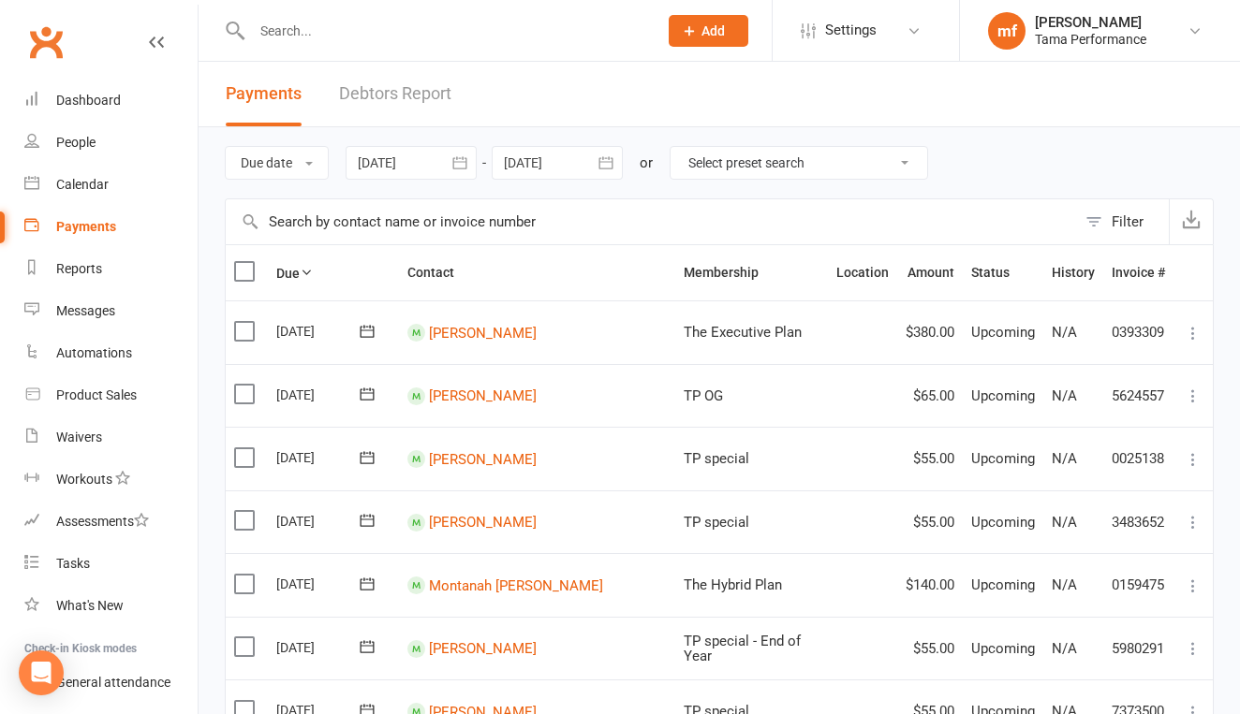
click at [612, 162] on icon "button" at bounding box center [605, 162] width 14 height 12
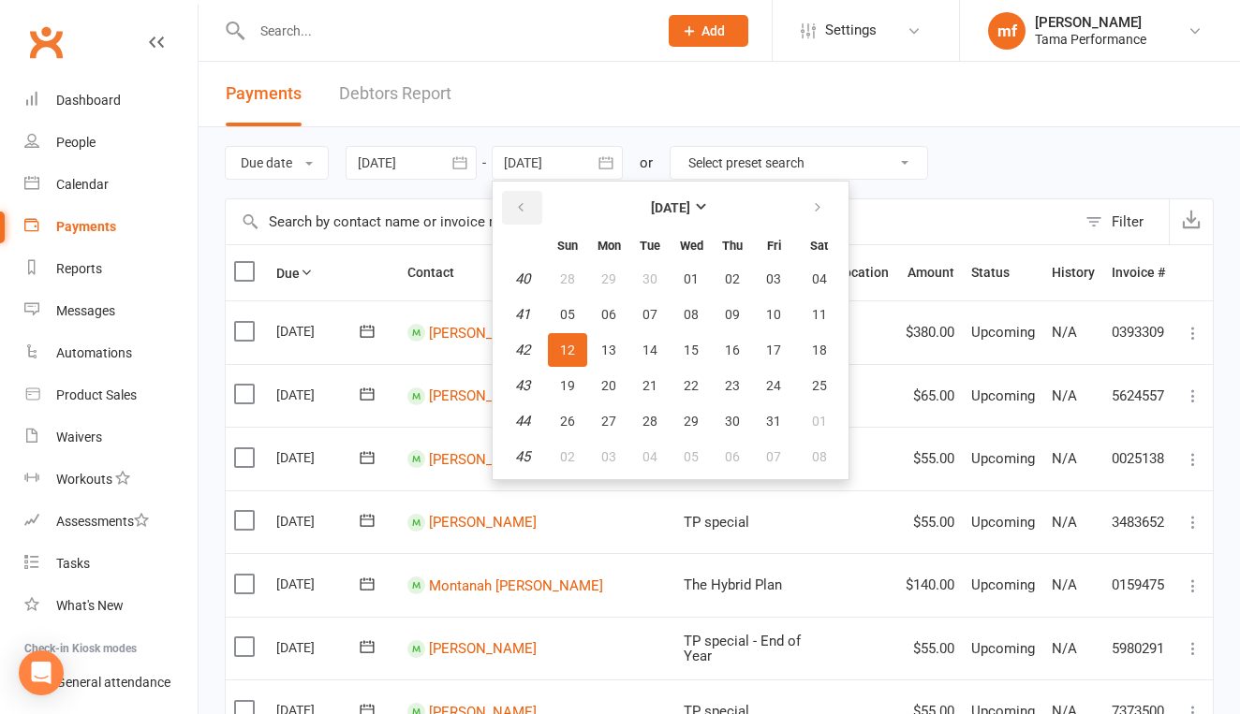
click at [534, 208] on button "button" at bounding box center [522, 208] width 40 height 34
click at [579, 389] on button "21" at bounding box center [567, 386] width 39 height 34
type input "[DATE]"
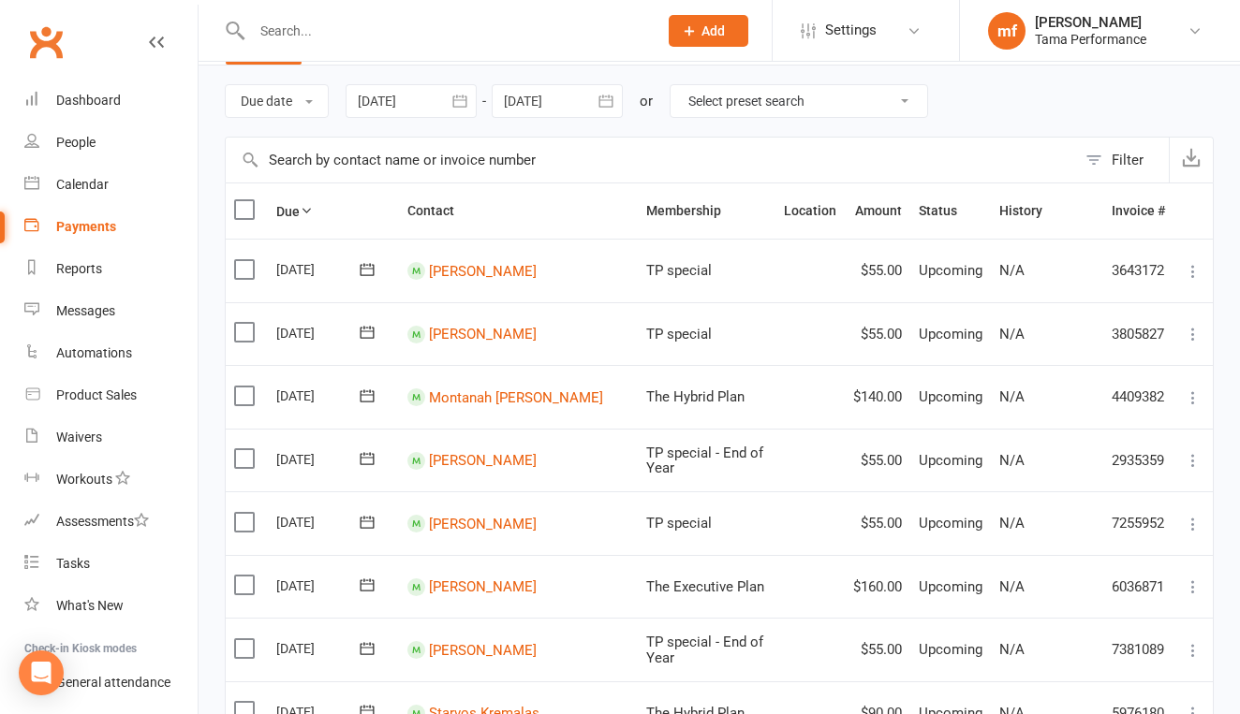
scroll to position [65, 0]
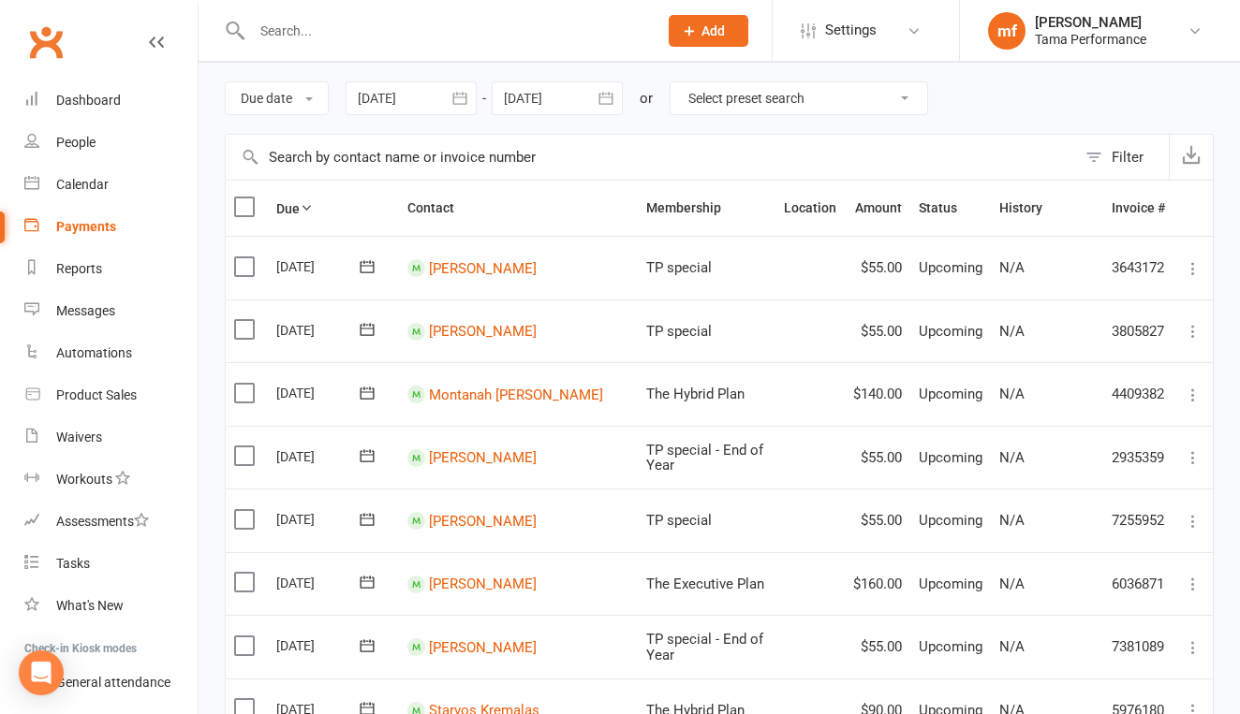
click at [1191, 388] on icon at bounding box center [1193, 395] width 19 height 19
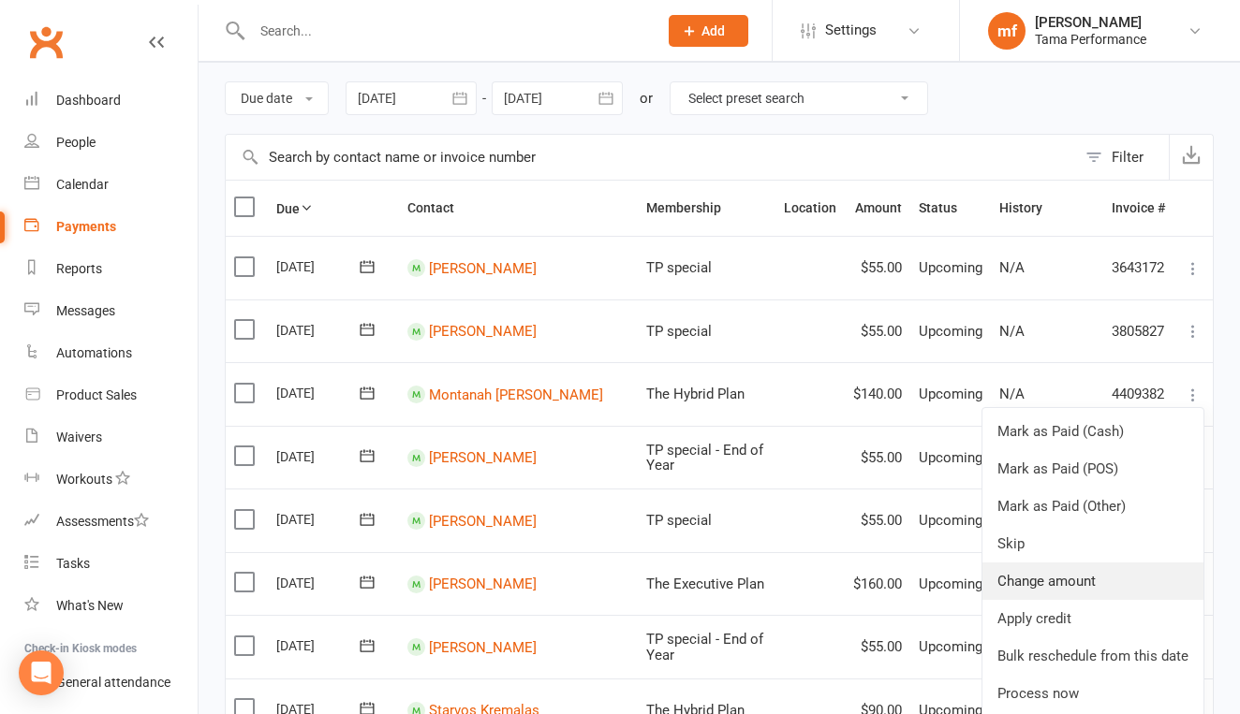
click at [1060, 580] on link "Change amount" at bounding box center [1092, 581] width 221 height 37
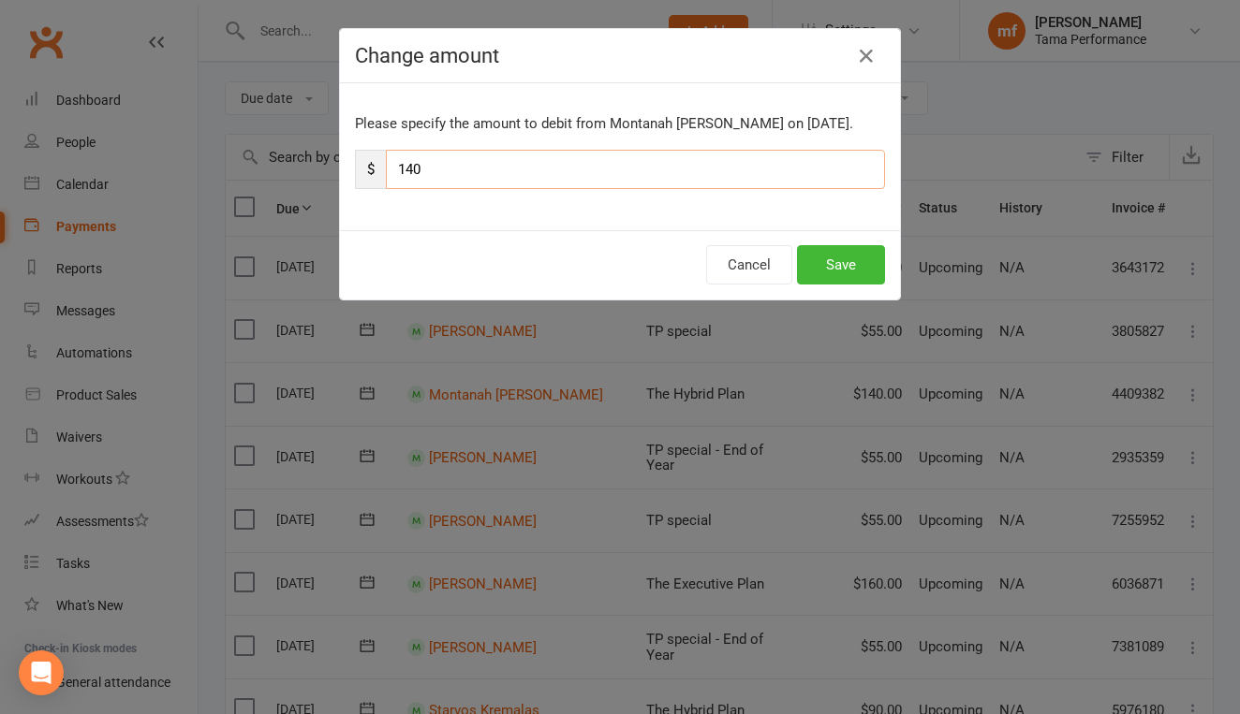
click at [430, 171] on input "140" at bounding box center [635, 169] width 499 height 39
type input "1"
type input "55"
click at [854, 257] on button "Save" at bounding box center [841, 264] width 88 height 39
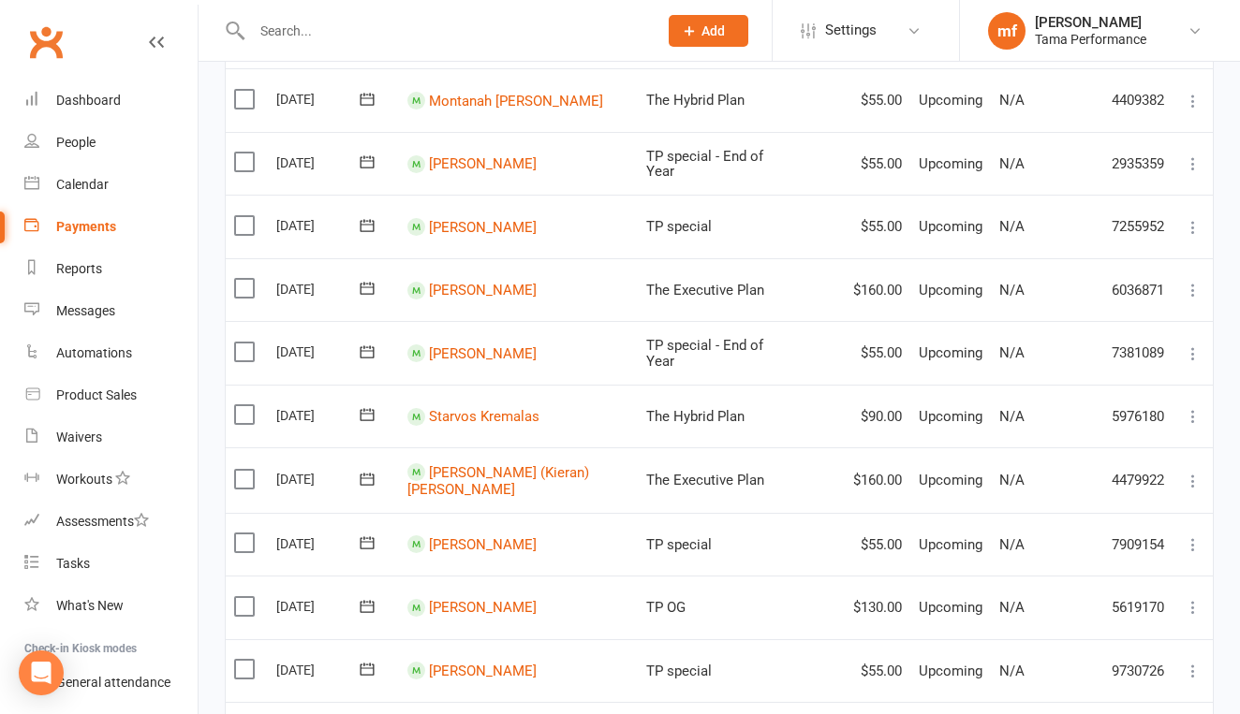
scroll to position [370, 0]
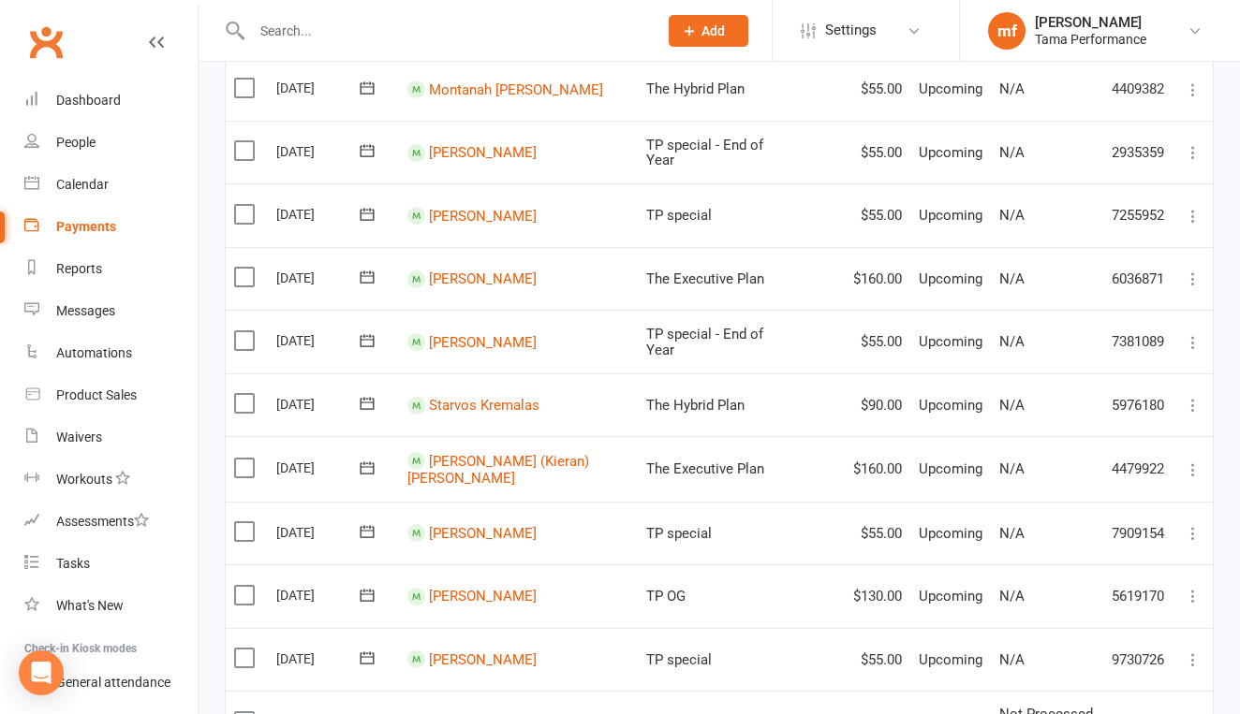
click at [1189, 587] on icon at bounding box center [1193, 596] width 19 height 19
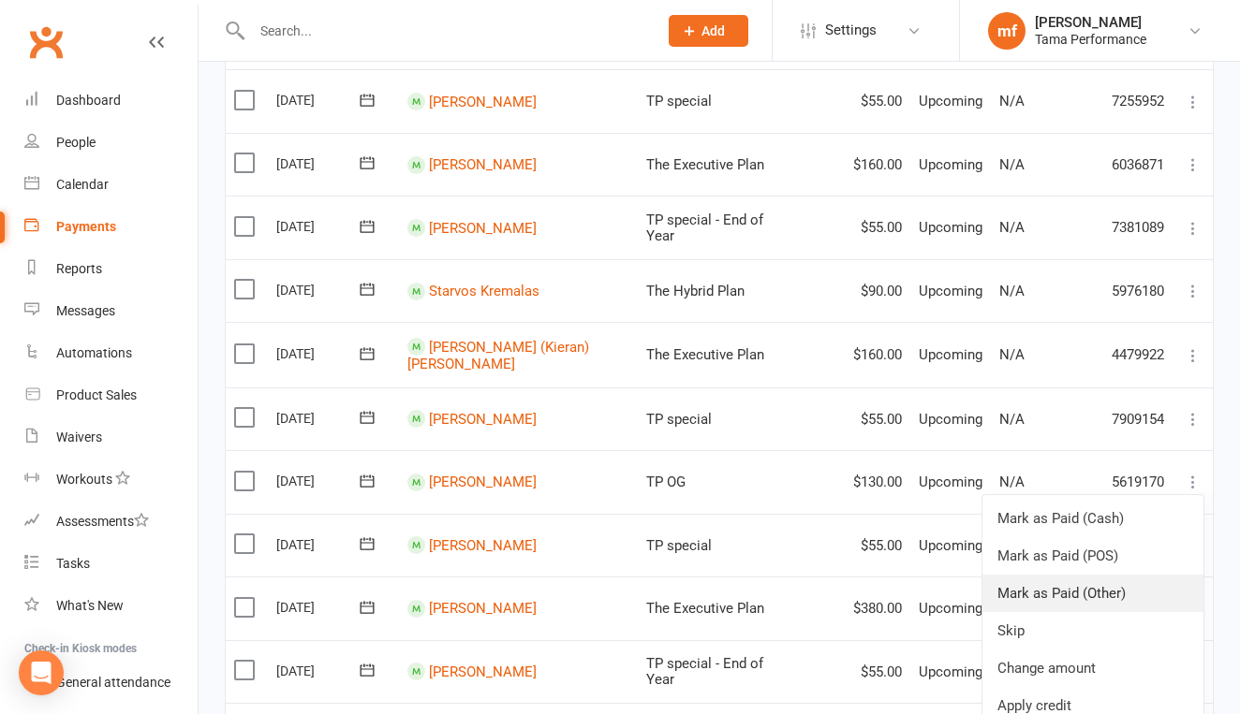
scroll to position [490, 0]
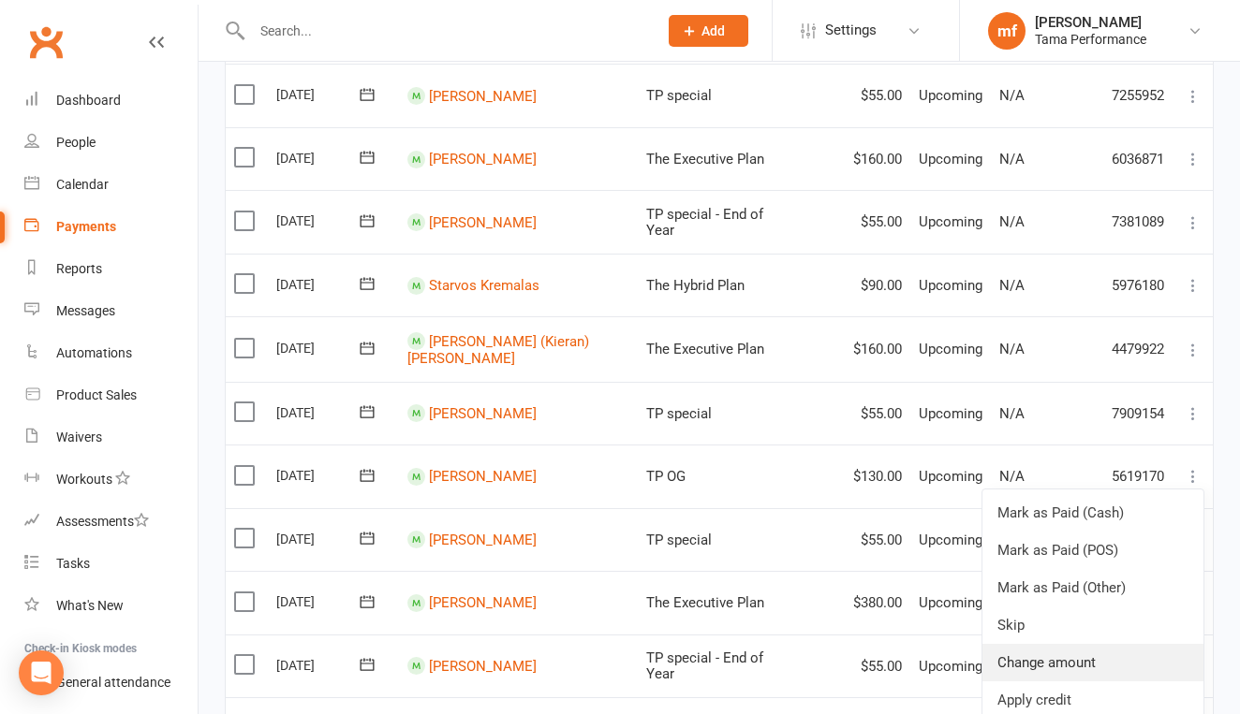
click at [1079, 644] on link "Change amount" at bounding box center [1092, 662] width 221 height 37
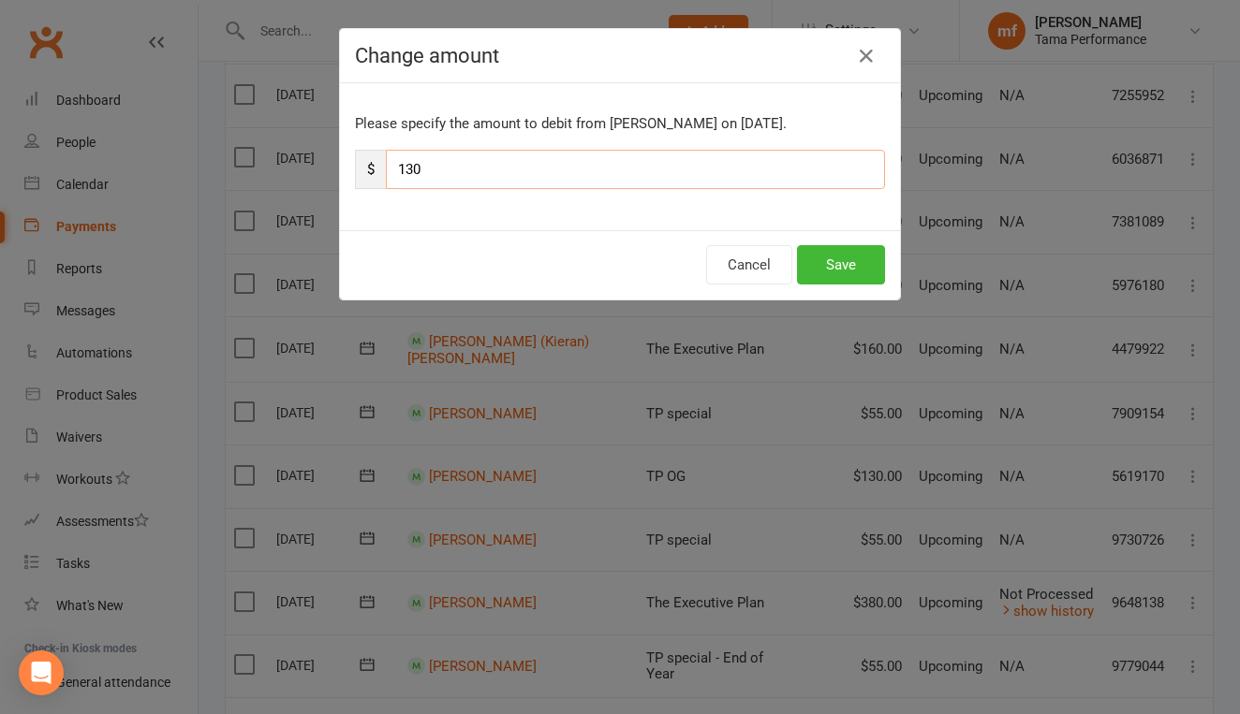
click at [416, 171] on input "130" at bounding box center [635, 169] width 499 height 39
type input "110"
click at [821, 254] on button "Save" at bounding box center [841, 264] width 88 height 39
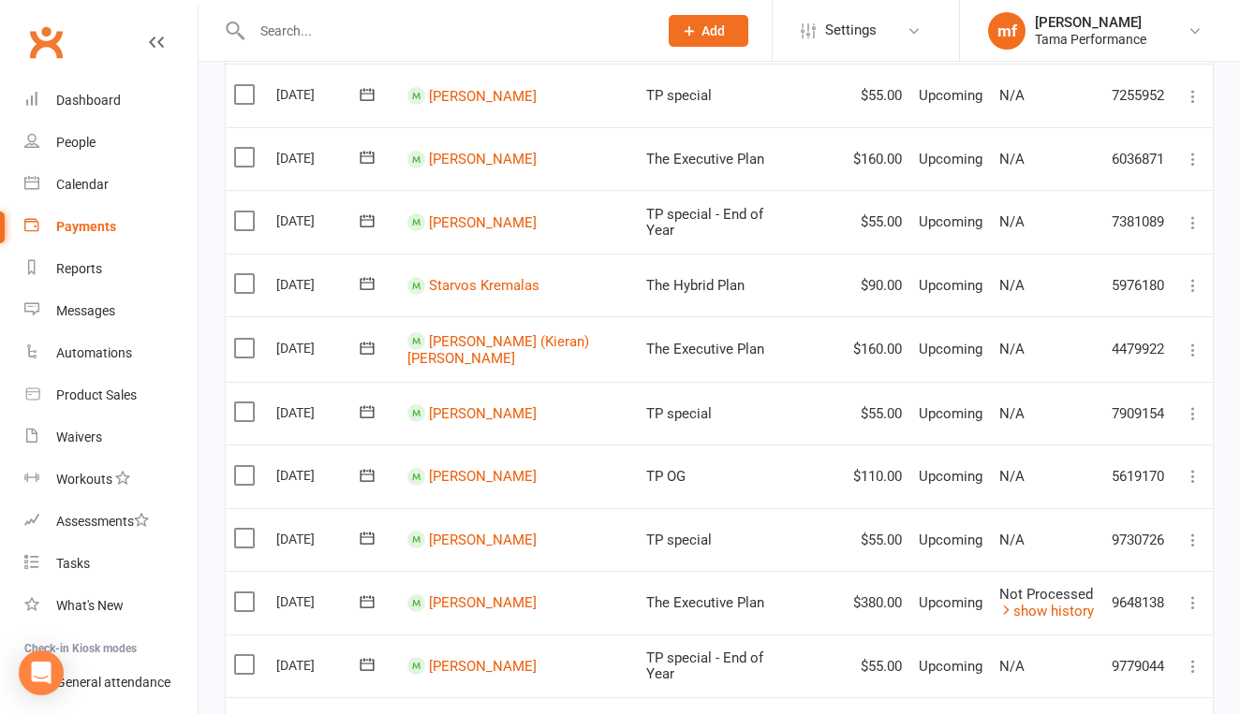
click at [1185, 594] on icon at bounding box center [1193, 603] width 19 height 19
click at [684, 445] on td "TP OG" at bounding box center [707, 477] width 138 height 64
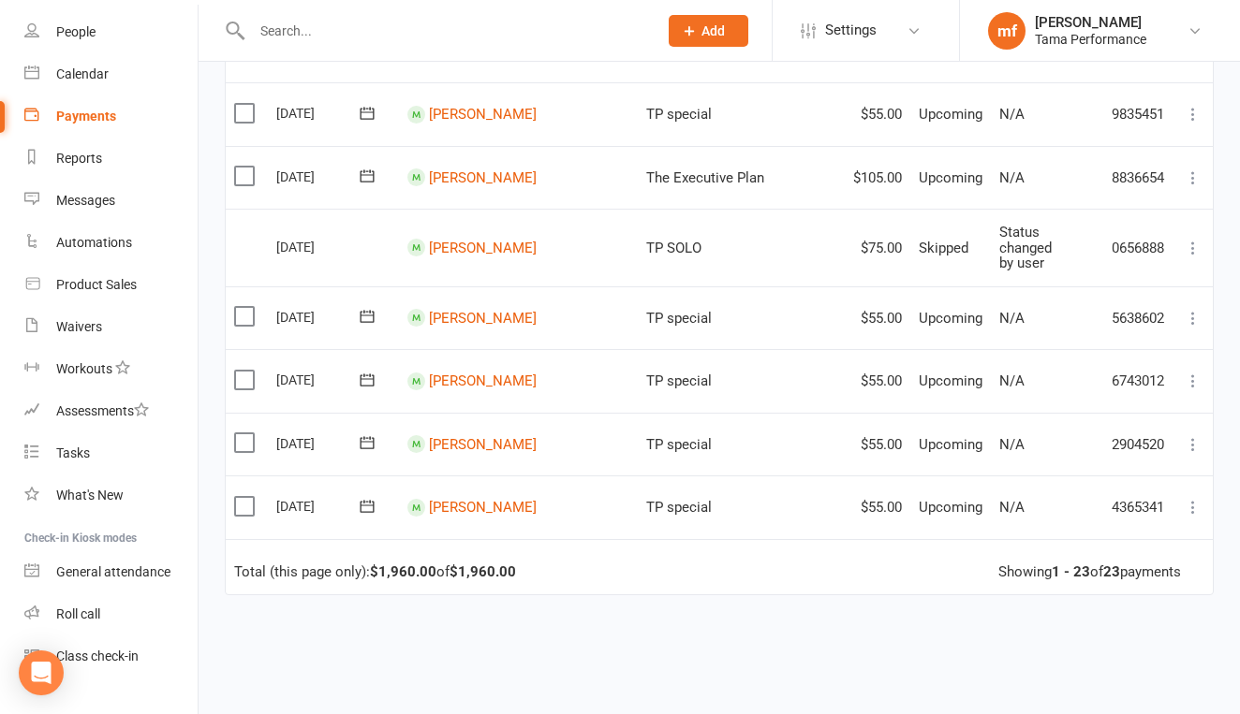
scroll to position [1252, 0]
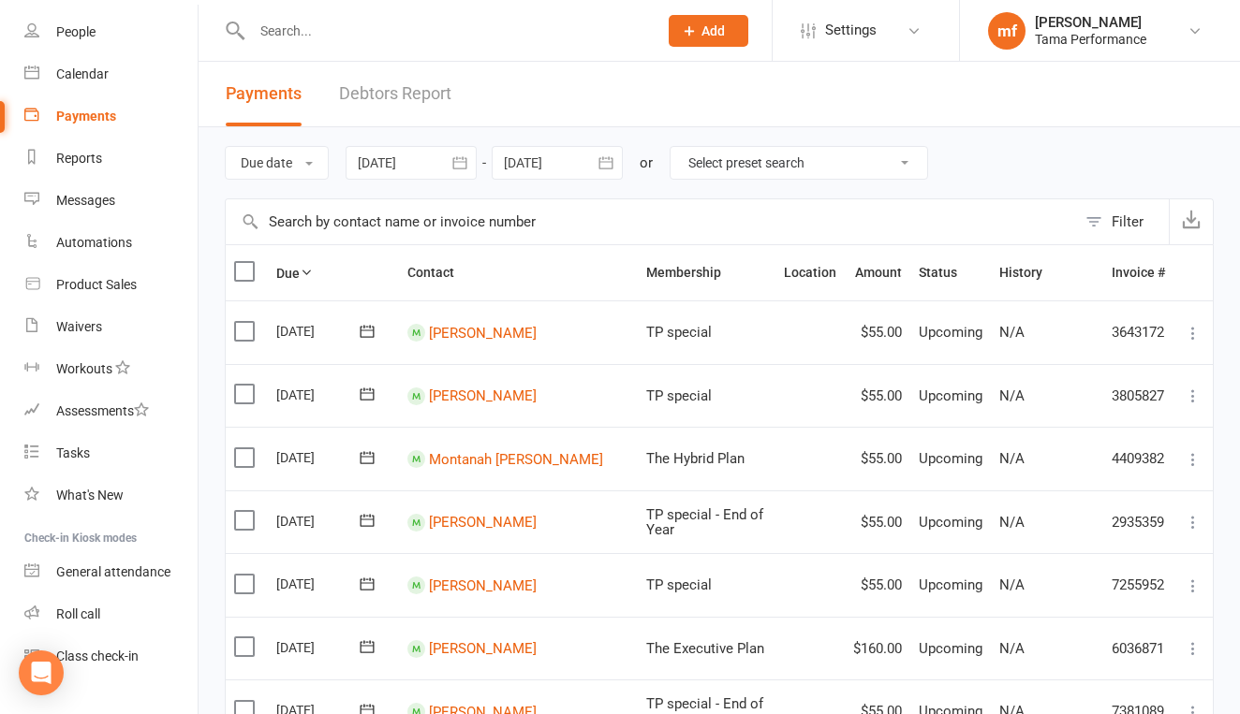
scroll to position [0, 0]
